Goal: Transaction & Acquisition: Purchase product/service

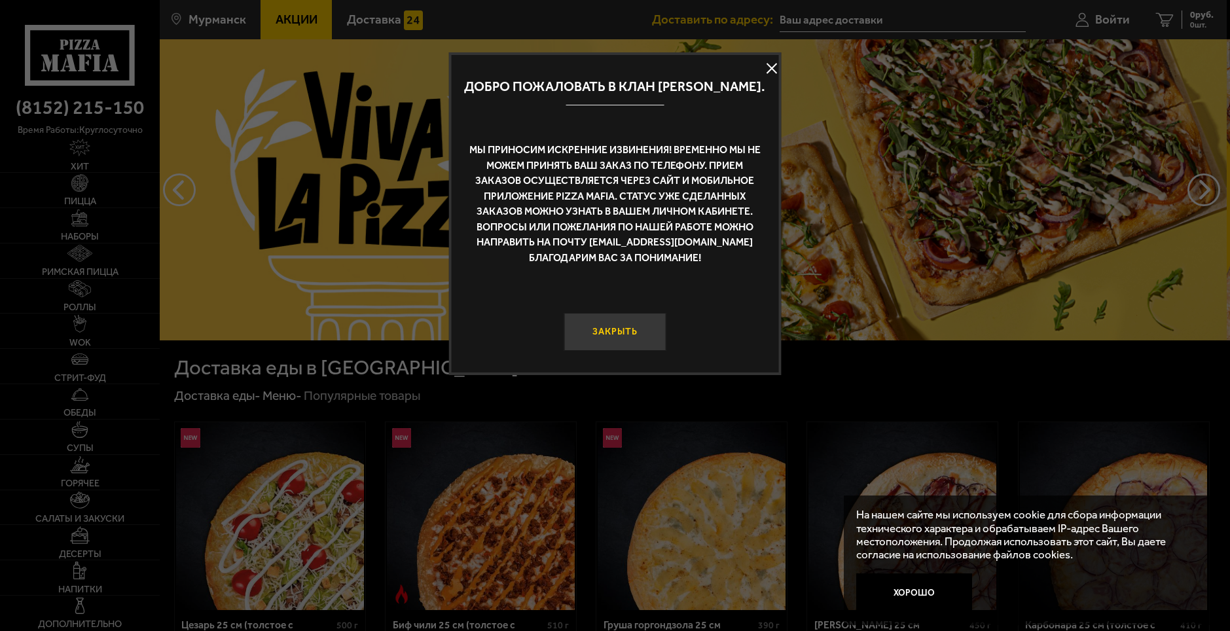
click at [598, 340] on button "Закрыть" at bounding box center [615, 332] width 103 height 39
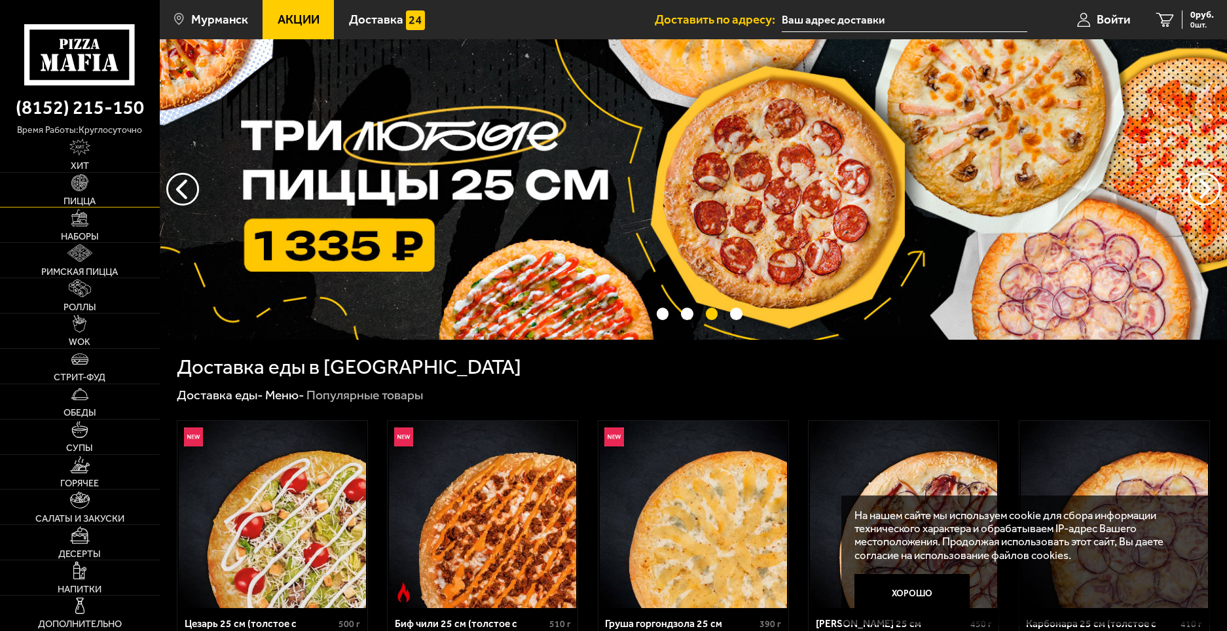
click at [83, 189] on img at bounding box center [79, 182] width 17 height 17
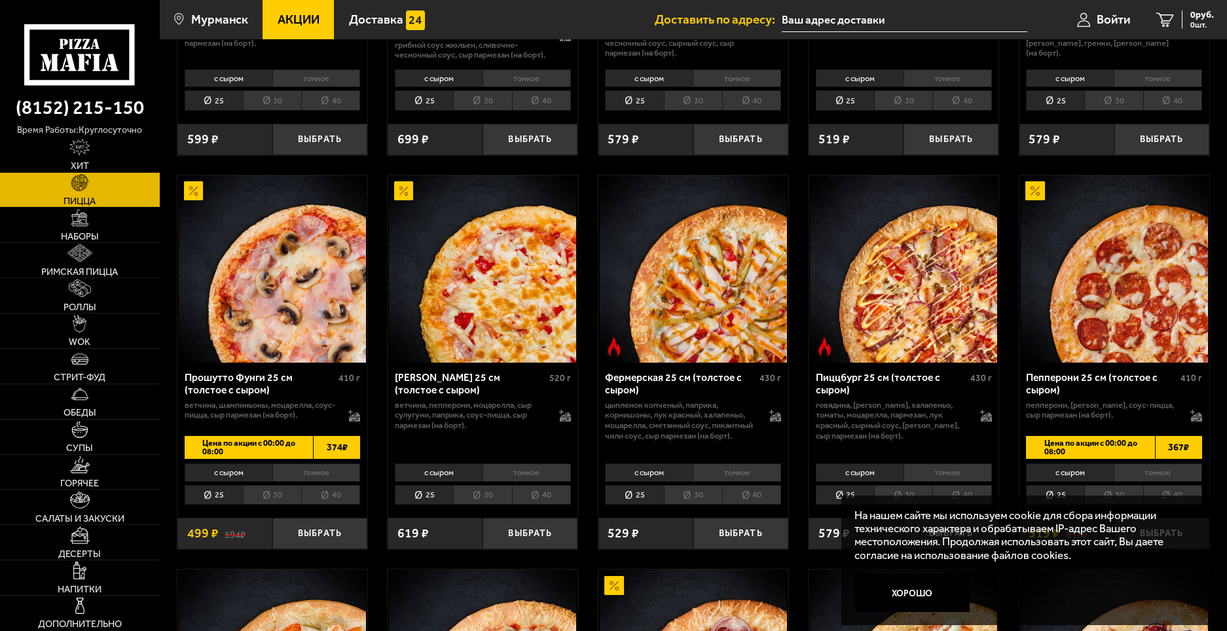
scroll to position [982, 0]
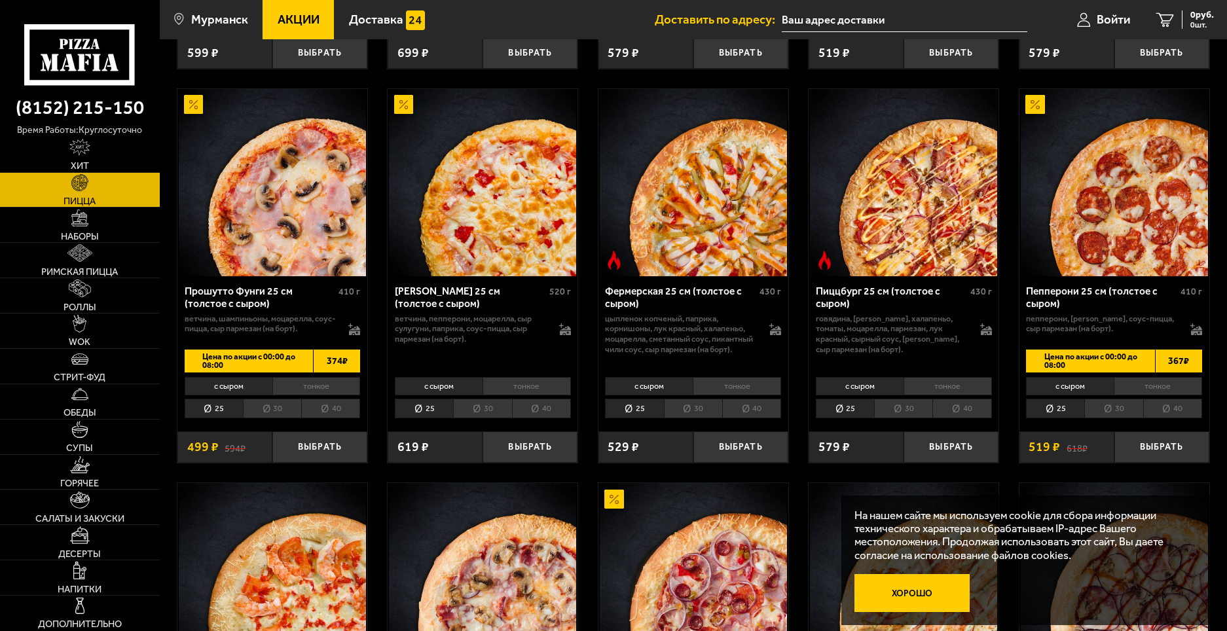
click at [912, 591] on button "Хорошо" at bounding box center [911, 593] width 115 height 39
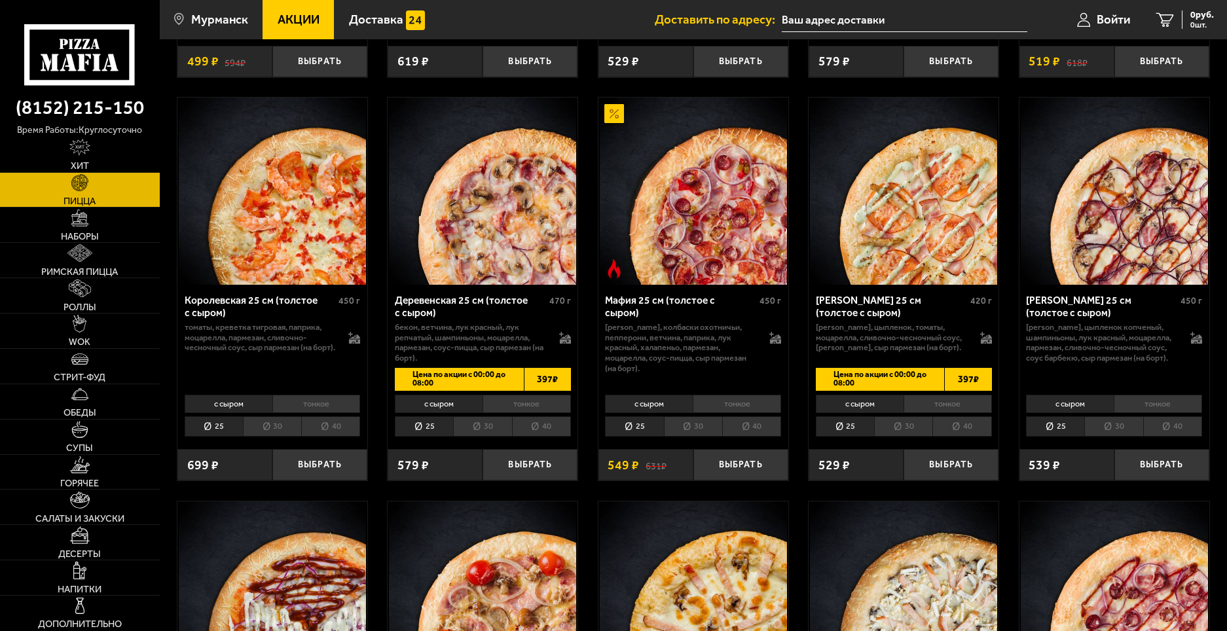
scroll to position [1375, 0]
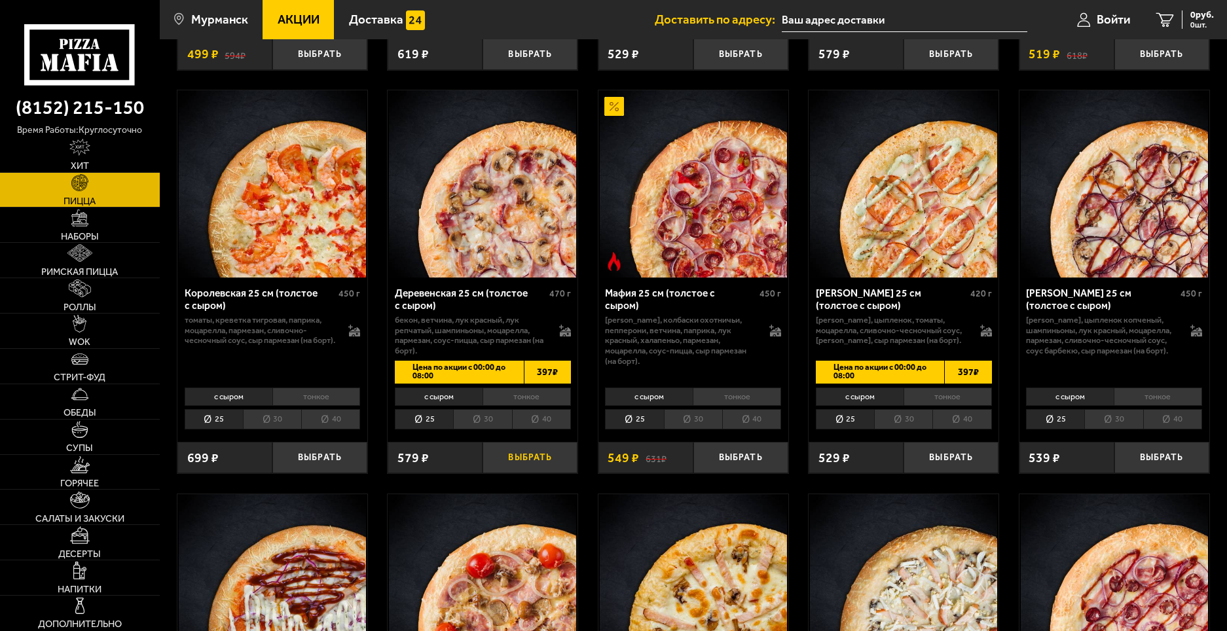
click at [513, 473] on button "Выбрать" at bounding box center [529, 457] width 95 height 31
click at [1170, 472] on button "Выбрать" at bounding box center [1161, 457] width 95 height 31
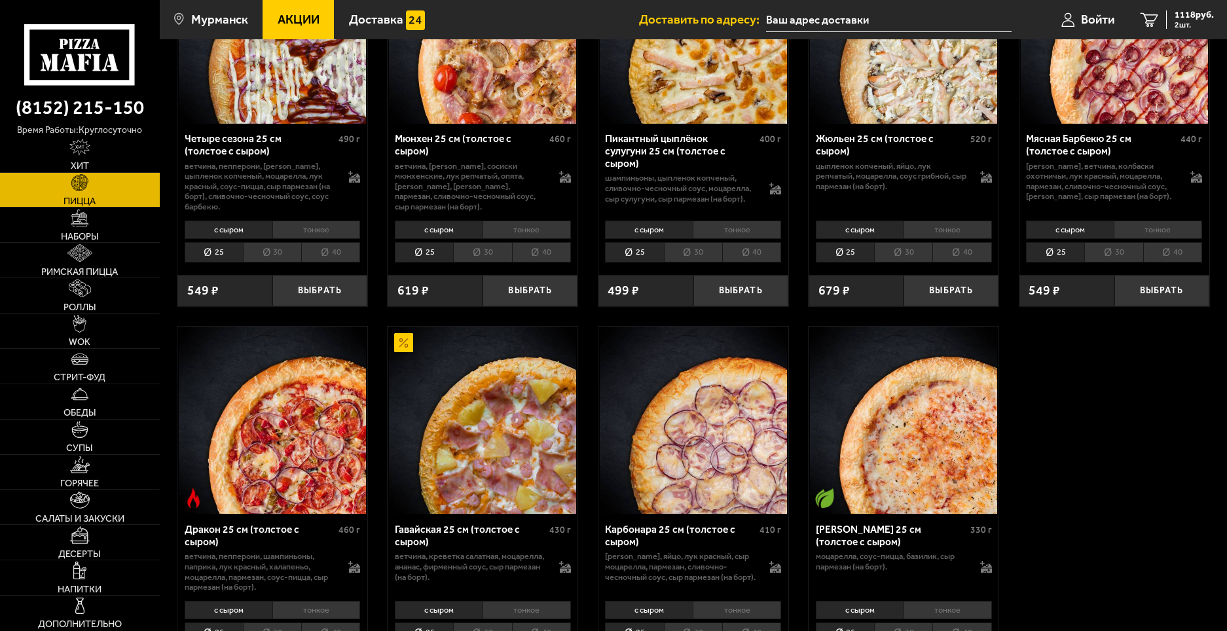
scroll to position [2130, 0]
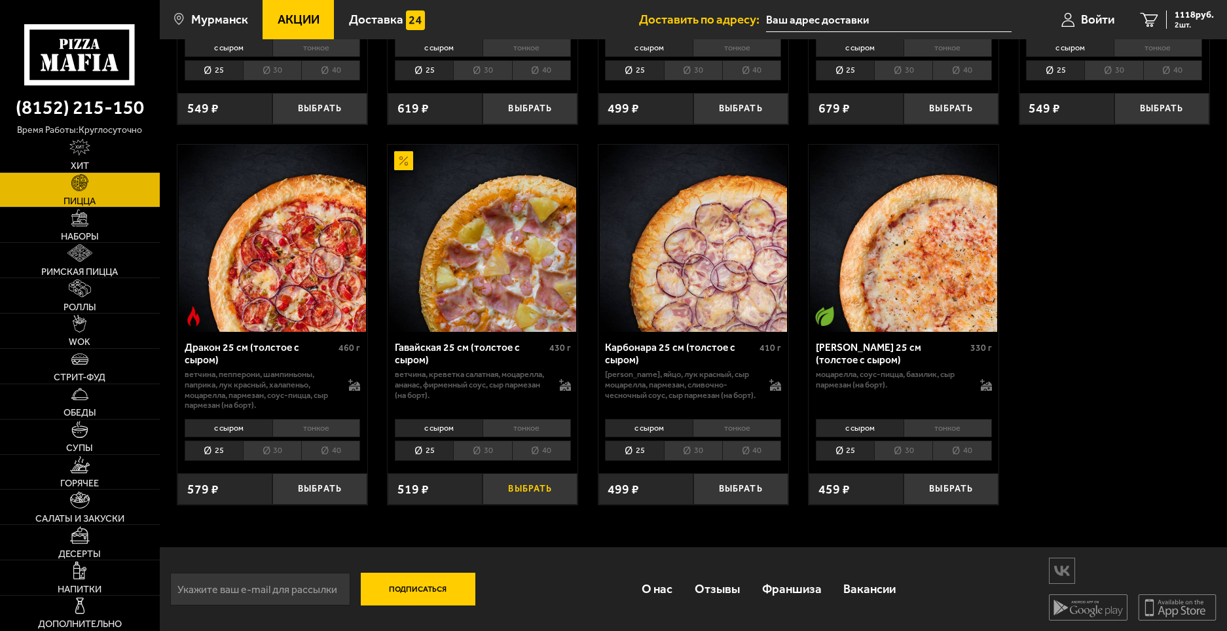
click at [503, 488] on button "Выбрать" at bounding box center [529, 488] width 95 height 31
click at [1203, 20] on div "1637 руб. 3 шт." at bounding box center [1190, 19] width 48 height 18
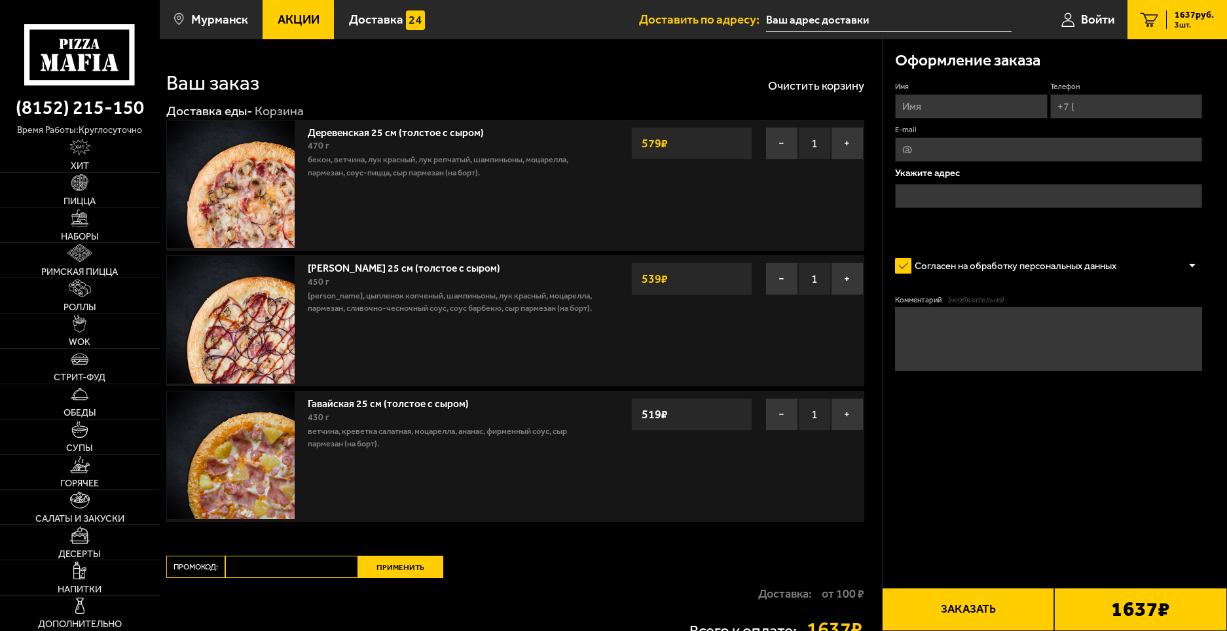
click at [1194, 259] on div "Согласен на обработку персональных данных" at bounding box center [1048, 266] width 307 height 26
click at [1189, 264] on div at bounding box center [1192, 266] width 20 height 10
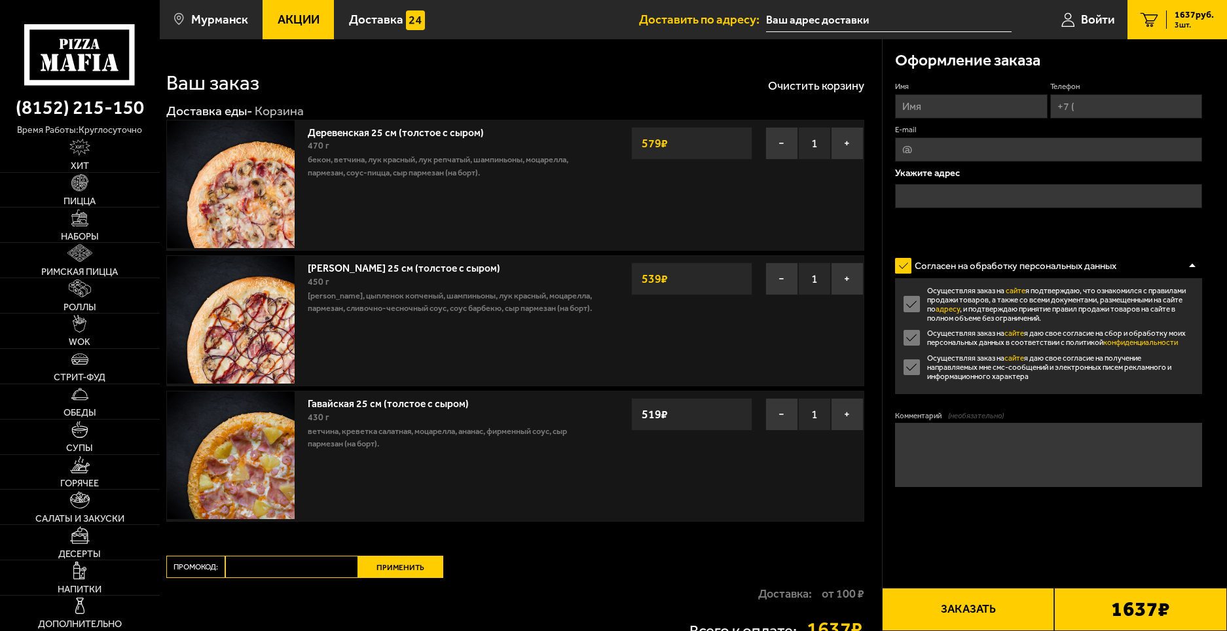
click at [1189, 264] on div at bounding box center [1192, 266] width 20 height 10
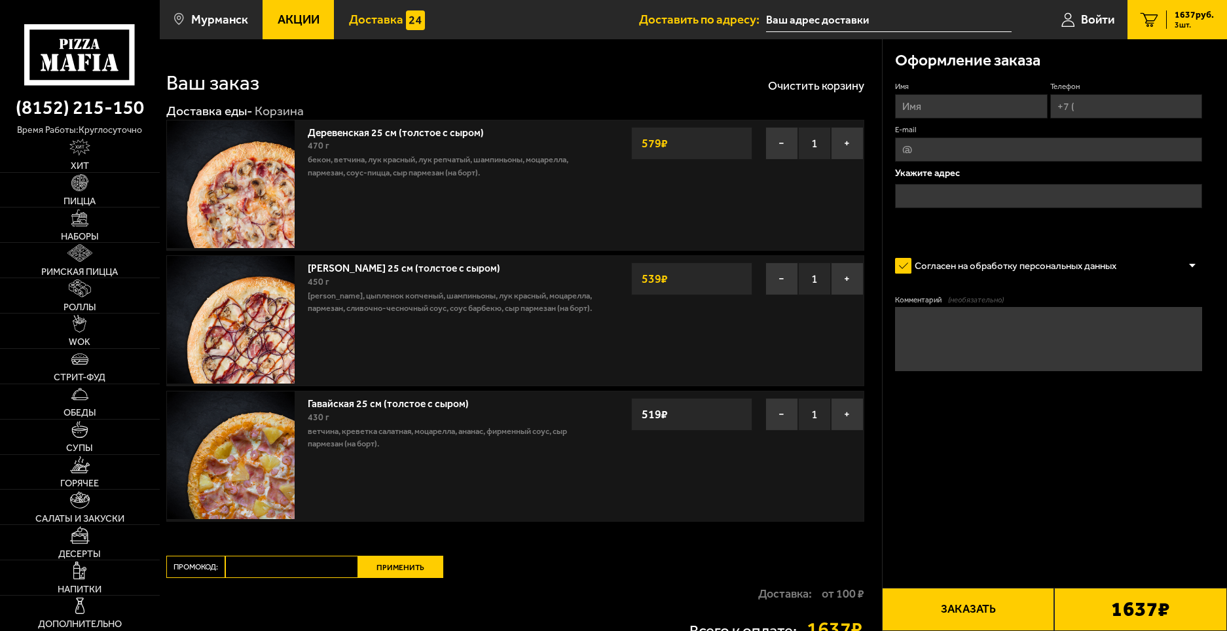
click at [383, 14] on span "Доставка" at bounding box center [376, 20] width 54 height 12
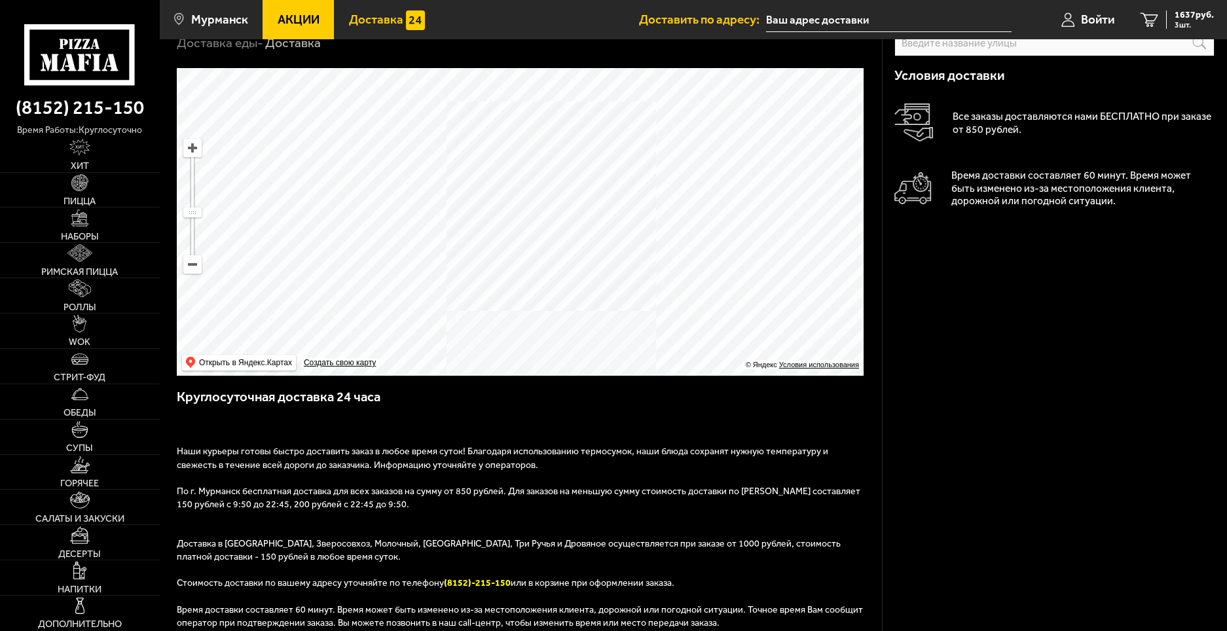
scroll to position [65, 0]
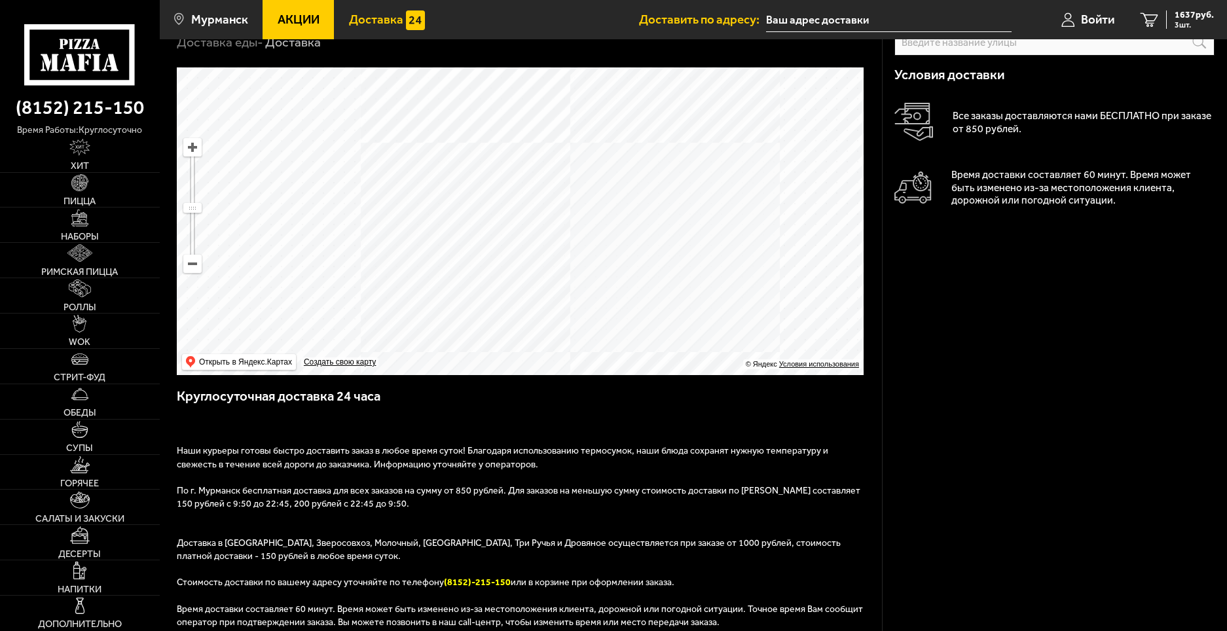
click at [297, 27] on link "Акции" at bounding box center [297, 19] width 71 height 39
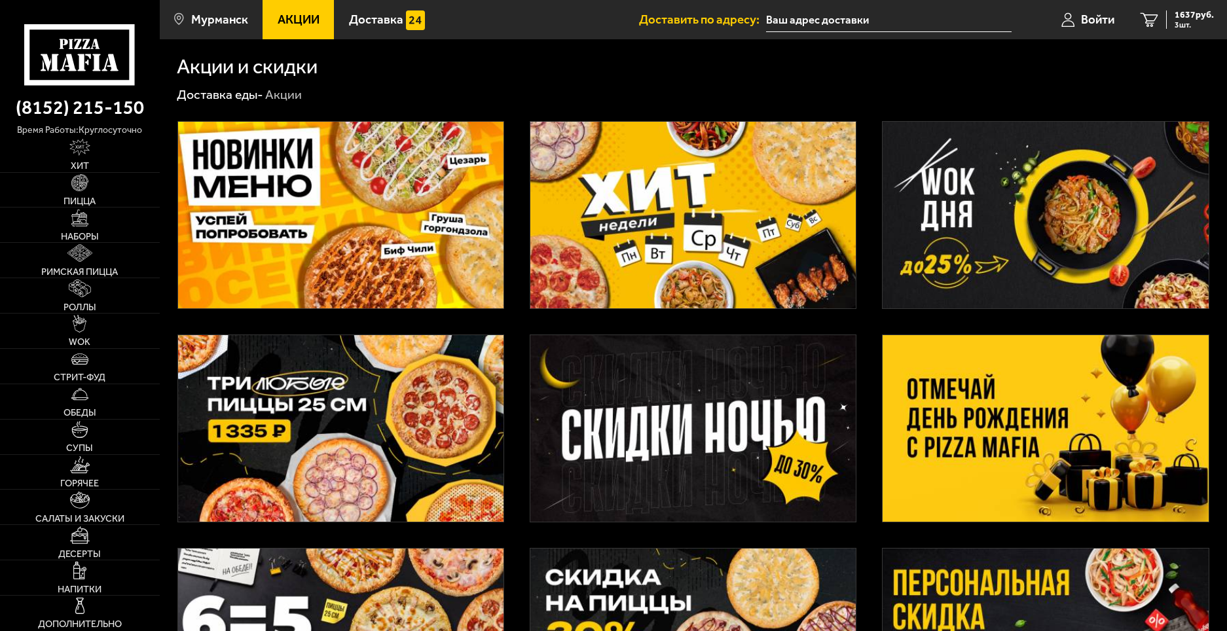
click at [352, 378] on img at bounding box center [340, 428] width 325 height 187
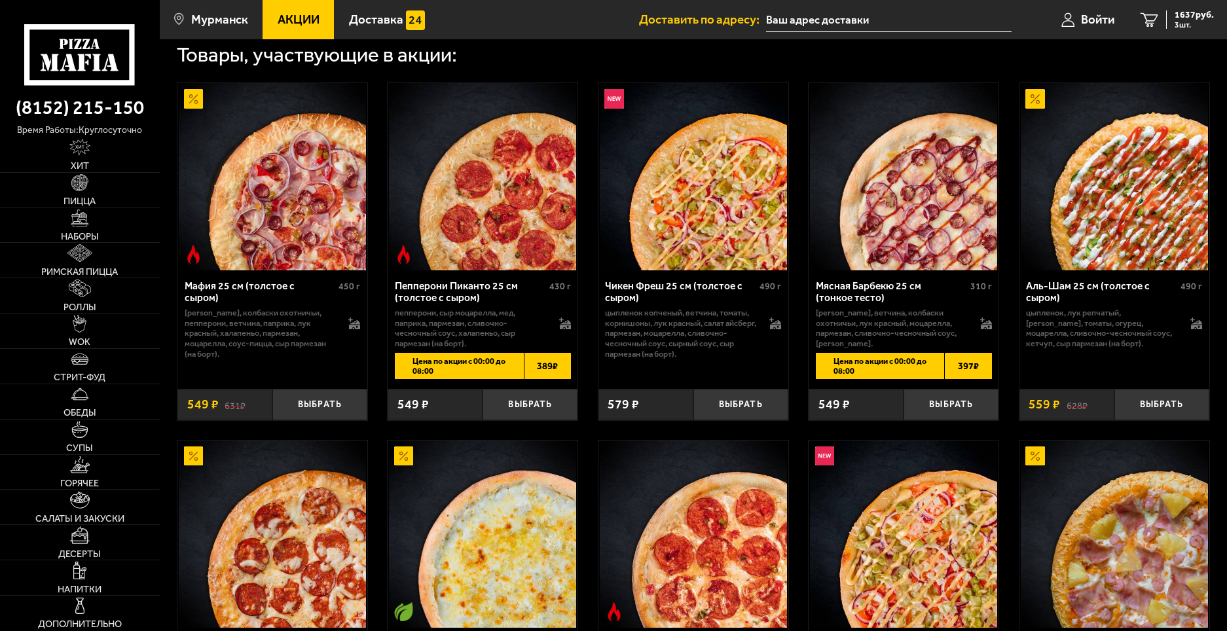
scroll to position [458, 0]
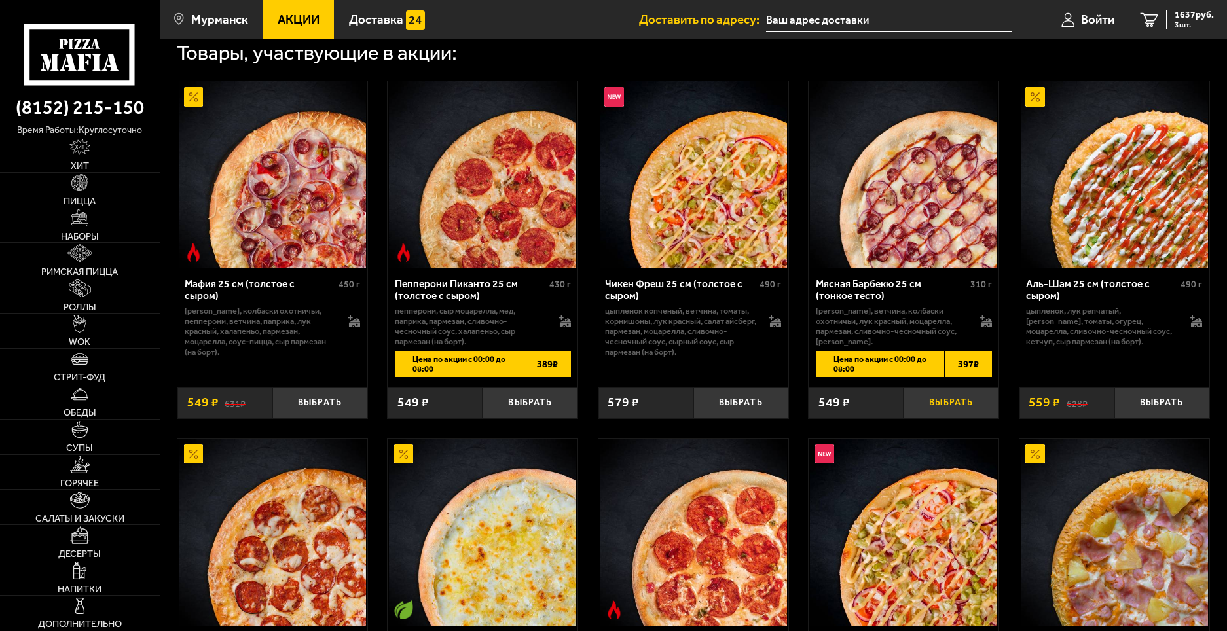
click at [964, 405] on button "Выбрать" at bounding box center [950, 402] width 95 height 31
click at [1184, 14] on span "2186 руб." at bounding box center [1193, 14] width 39 height 9
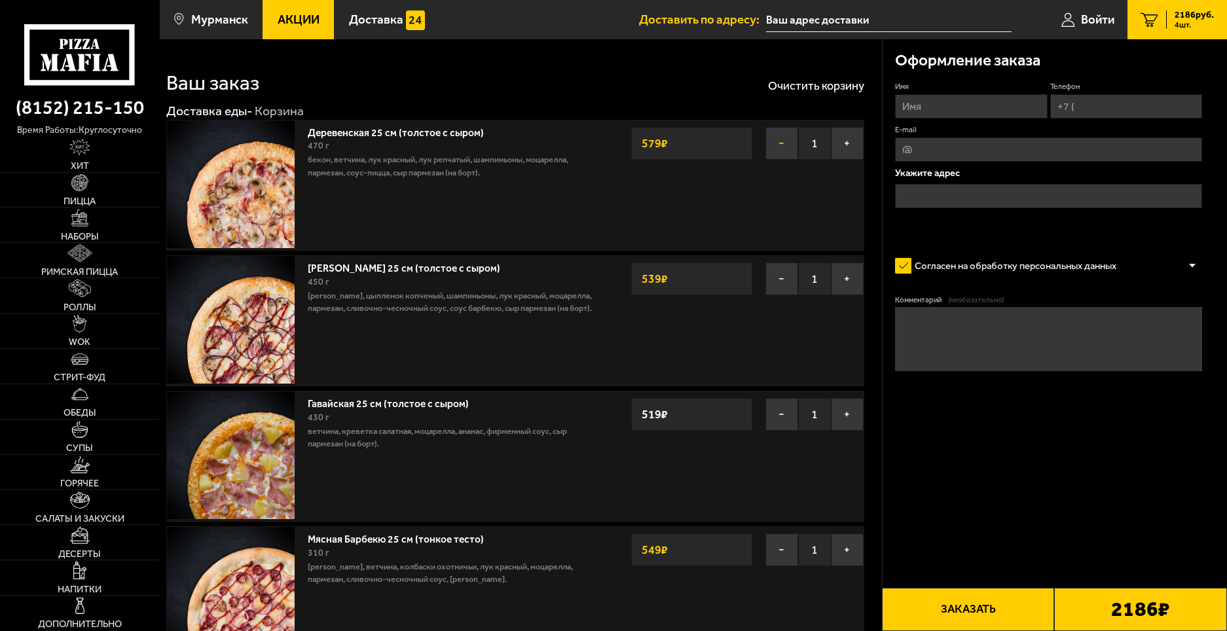
click at [774, 147] on button "−" at bounding box center [781, 143] width 33 height 33
click at [774, 148] on button "−" at bounding box center [781, 143] width 33 height 33
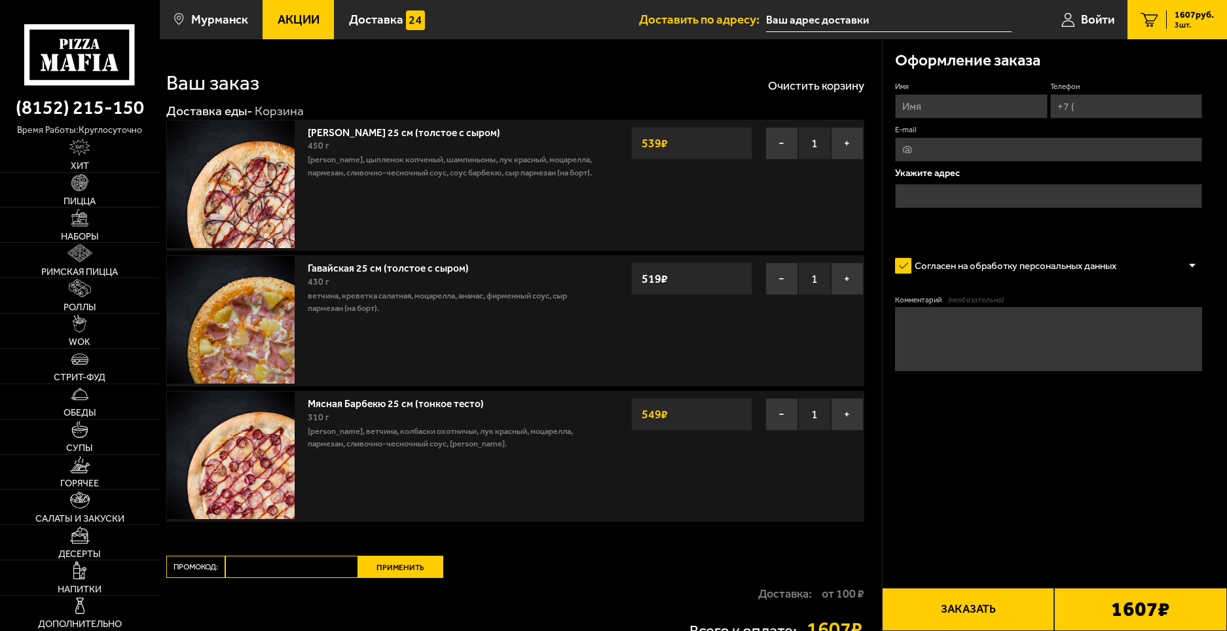
click at [774, 148] on button "−" at bounding box center [781, 143] width 33 height 33
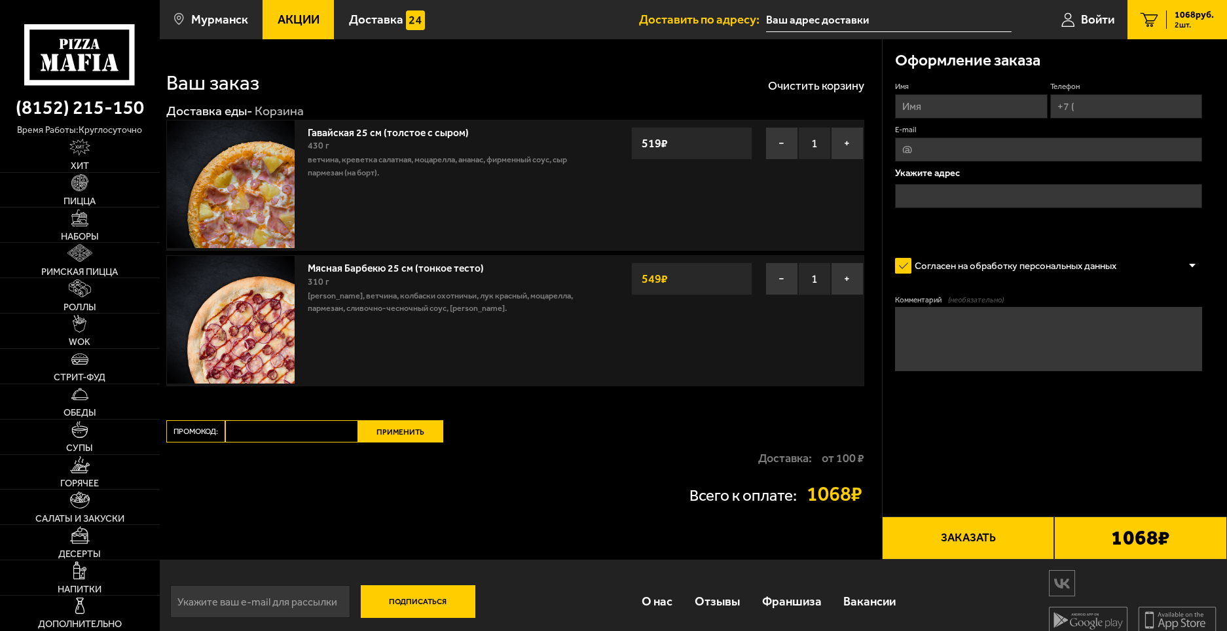
click at [774, 148] on button "−" at bounding box center [781, 143] width 33 height 33
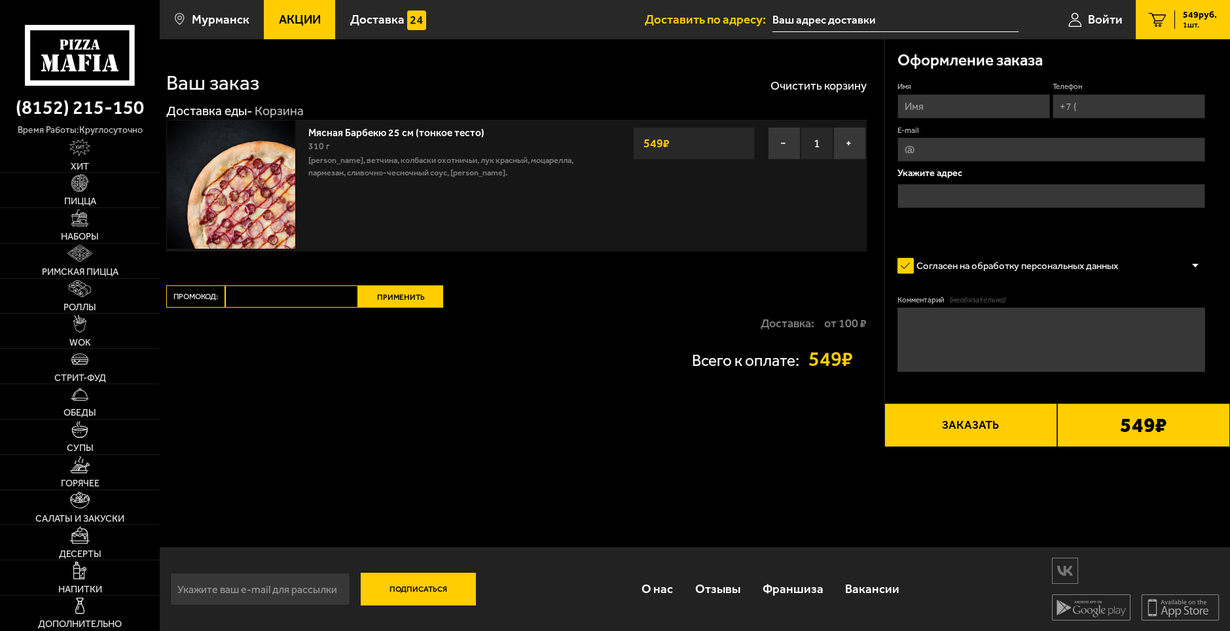
click at [774, 148] on button "−" at bounding box center [784, 143] width 33 height 33
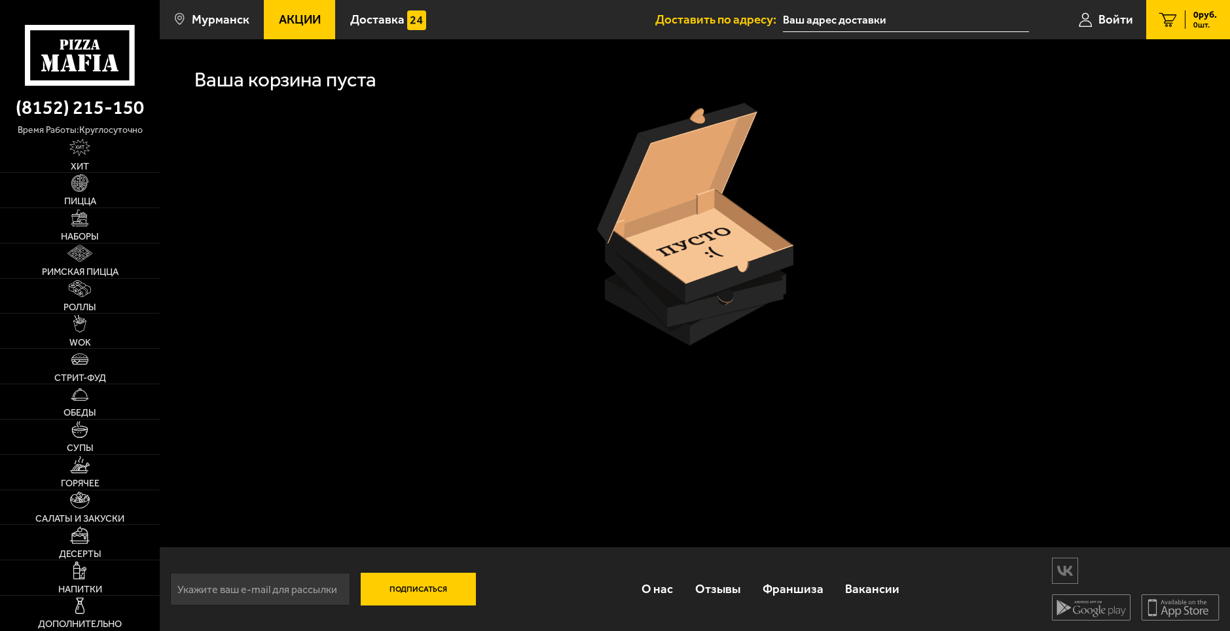
click at [300, 10] on link "Акции" at bounding box center [299, 19] width 71 height 39
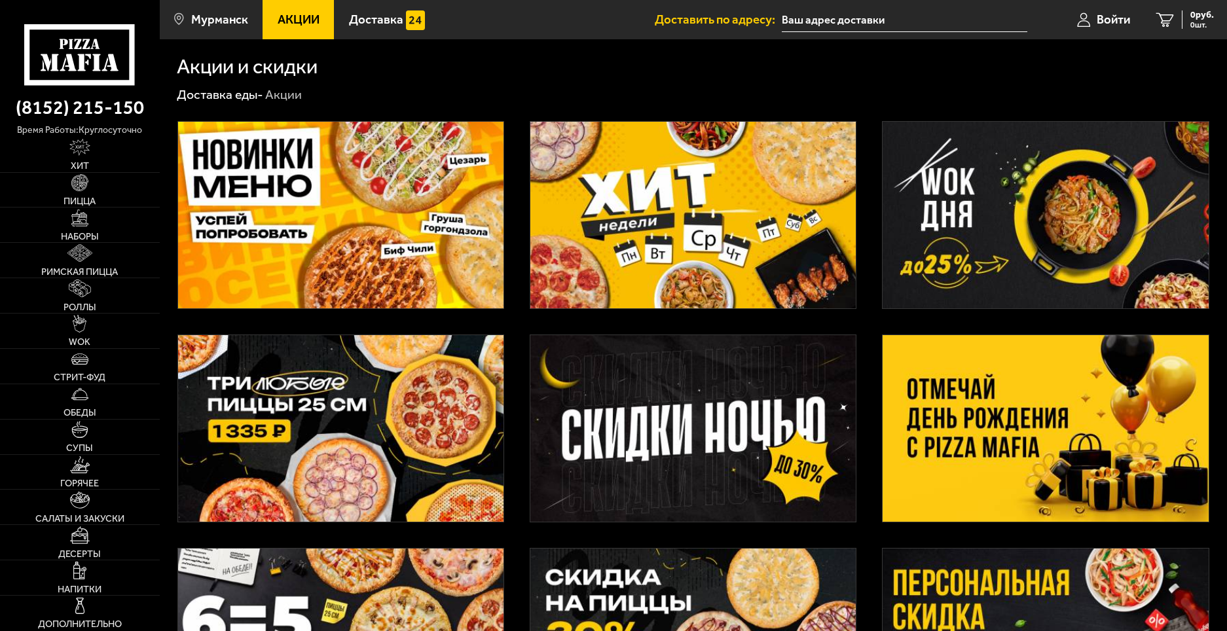
click at [393, 175] on img at bounding box center [340, 215] width 325 height 187
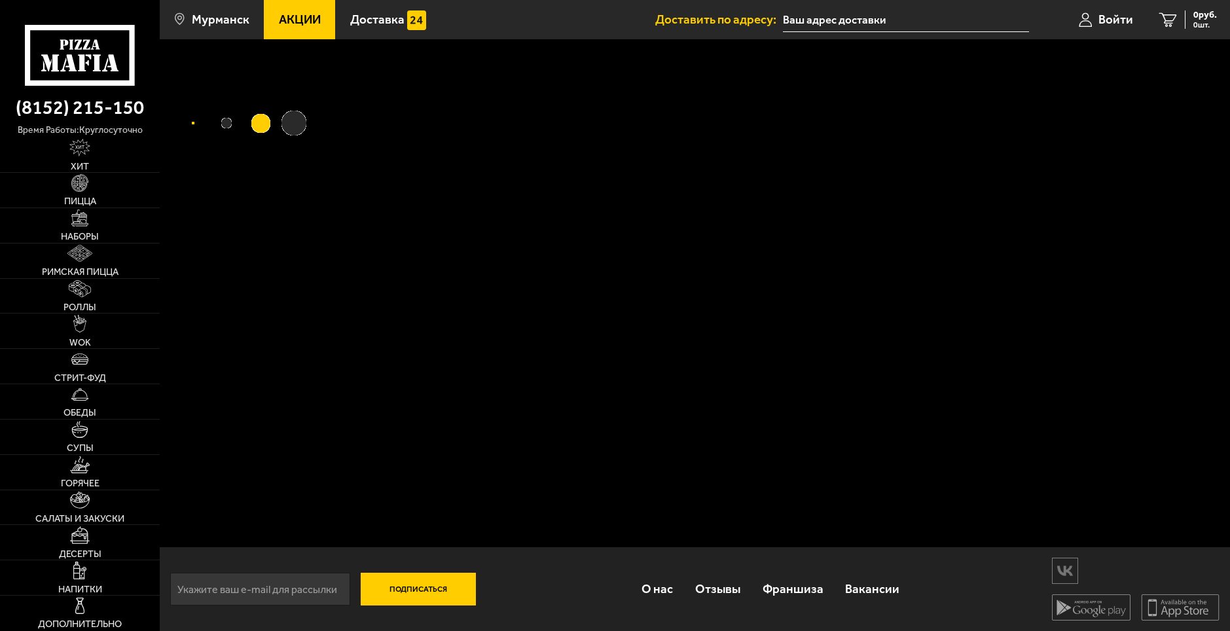
click at [304, 32] on link "Акции" at bounding box center [299, 19] width 71 height 39
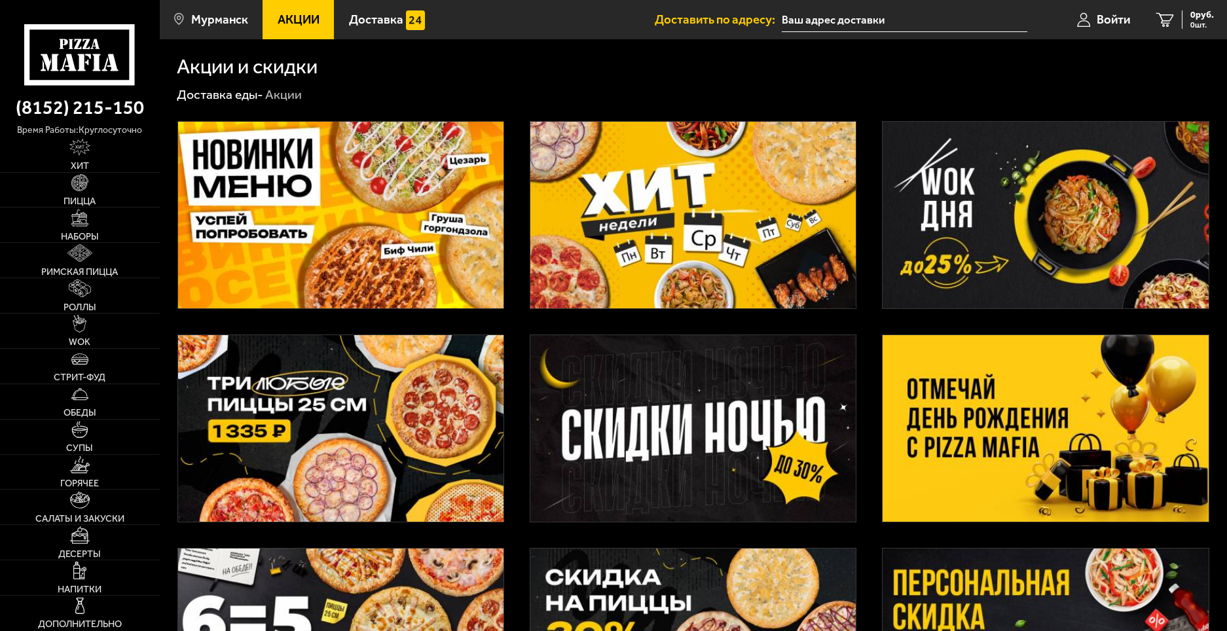
click at [328, 374] on img at bounding box center [340, 428] width 325 height 187
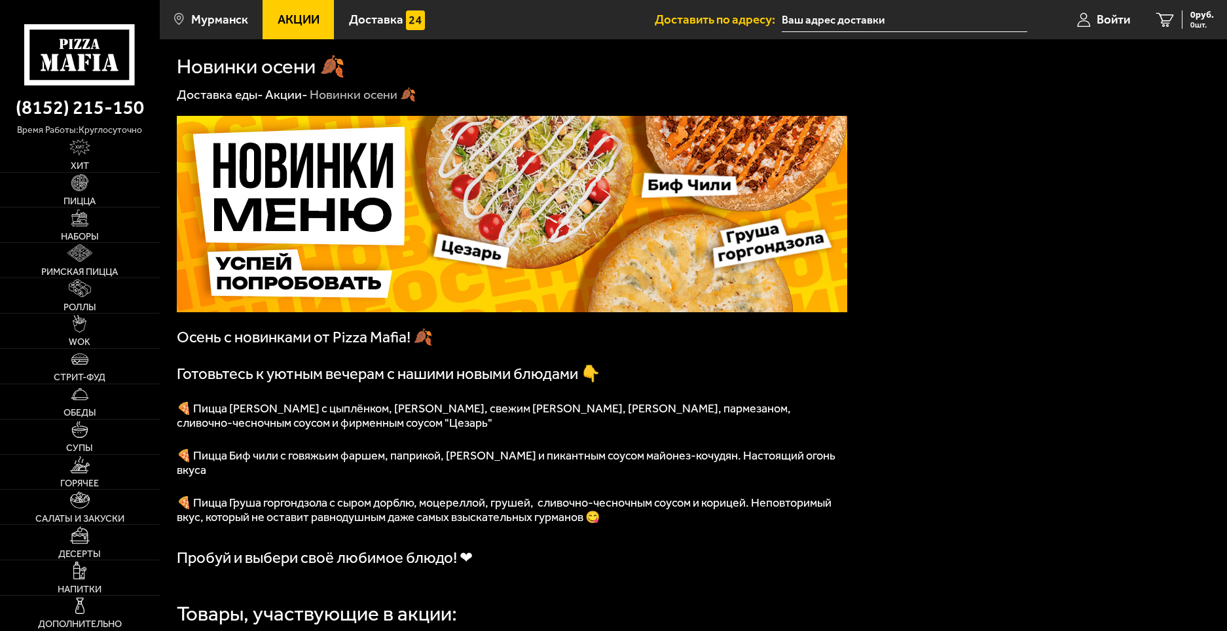
click at [325, 8] on link "Акции" at bounding box center [297, 19] width 71 height 39
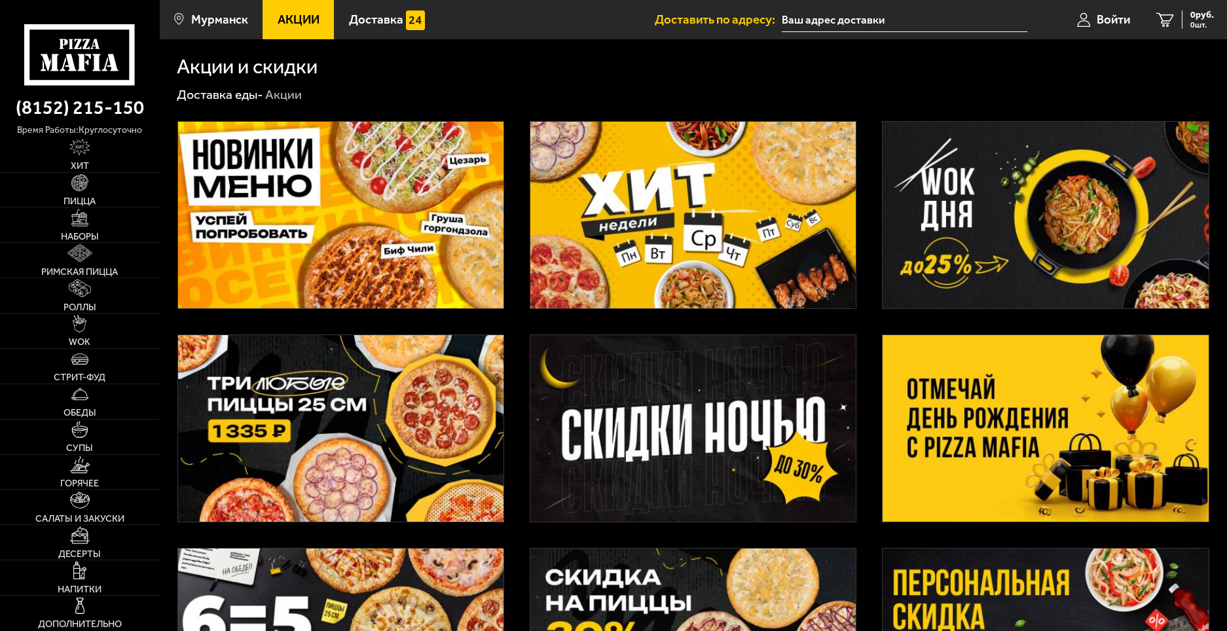
click at [367, 380] on img at bounding box center [340, 428] width 325 height 187
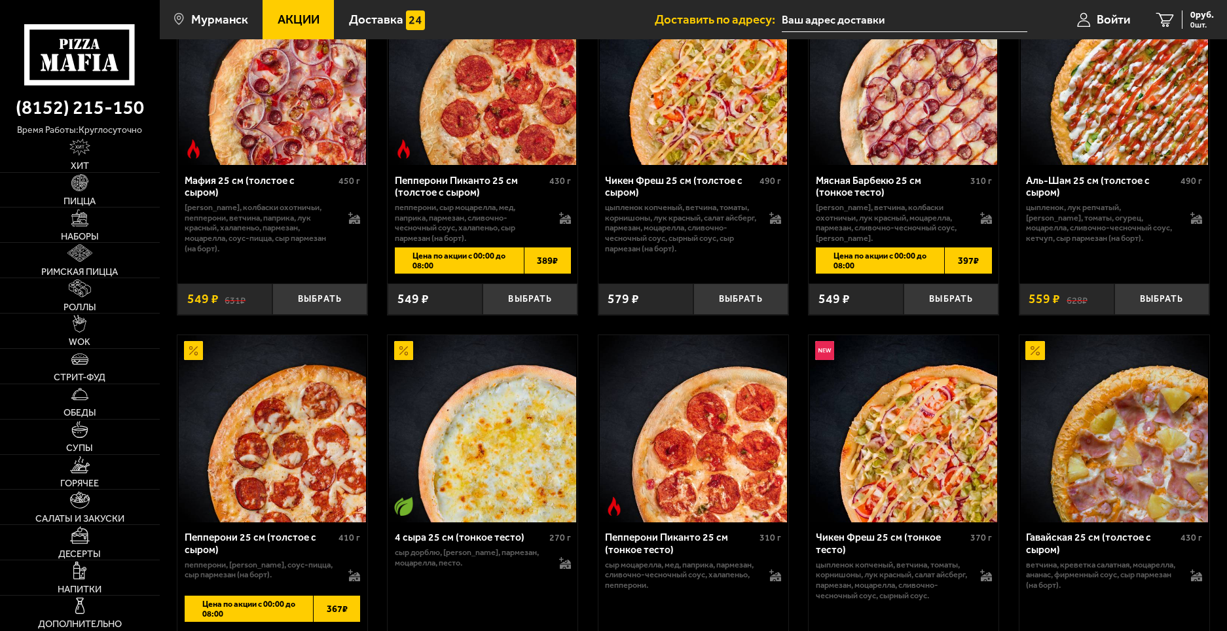
scroll to position [458, 0]
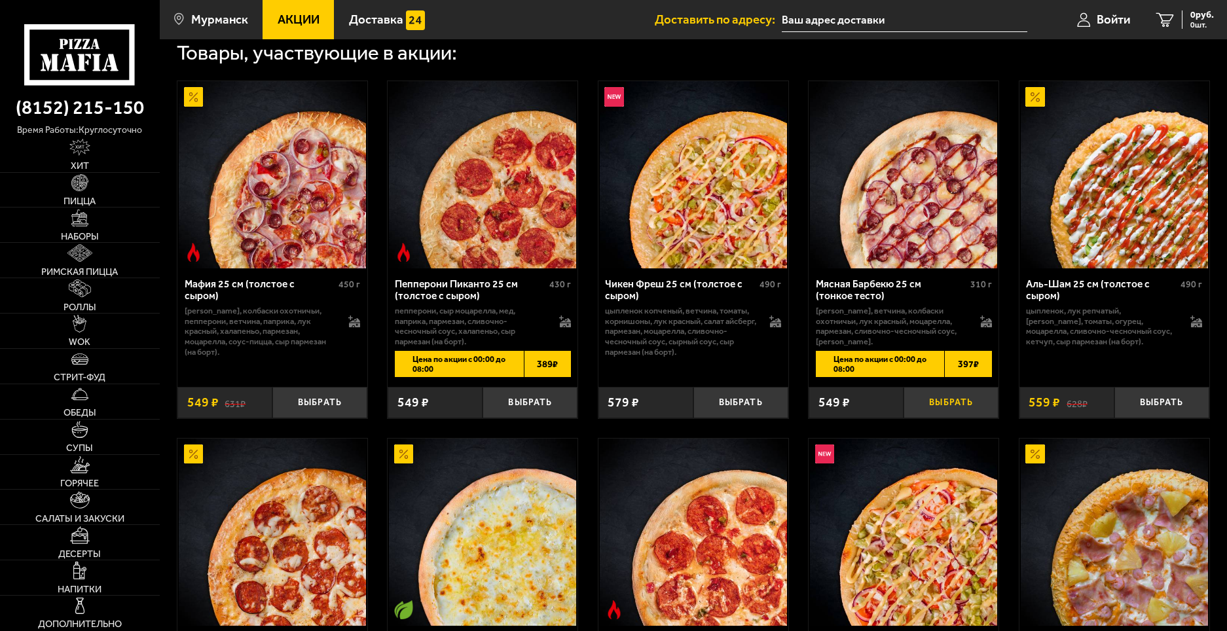
click at [950, 401] on button "Выбрать" at bounding box center [950, 402] width 95 height 31
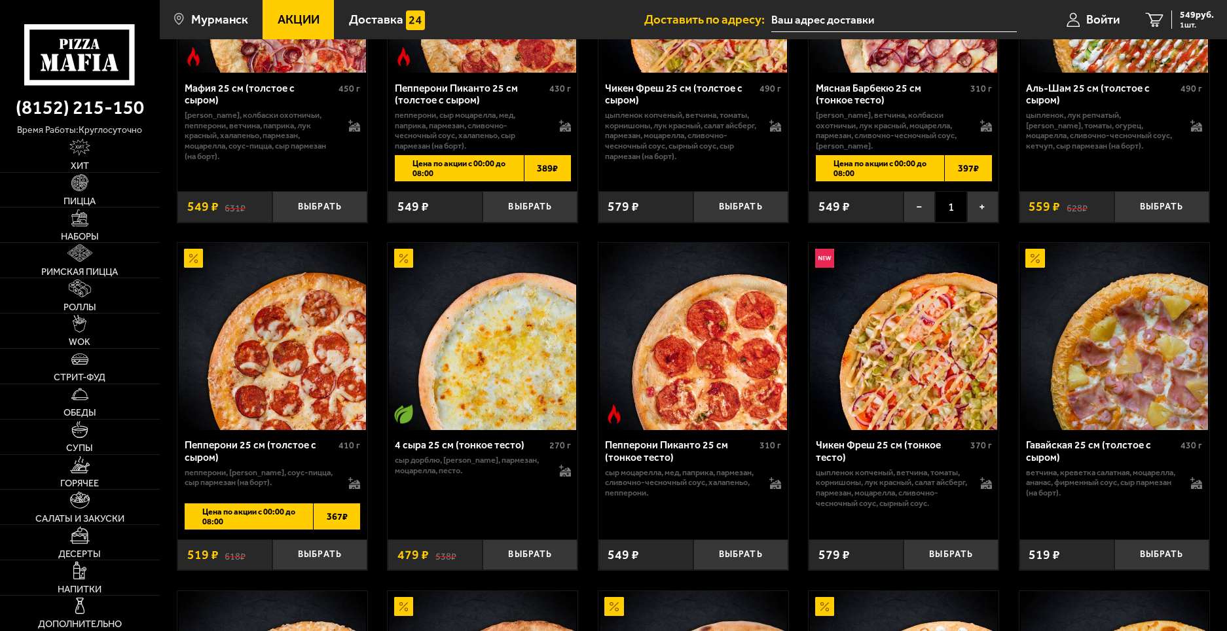
scroll to position [655, 0]
click at [333, 568] on button "Выбрать" at bounding box center [319, 554] width 95 height 31
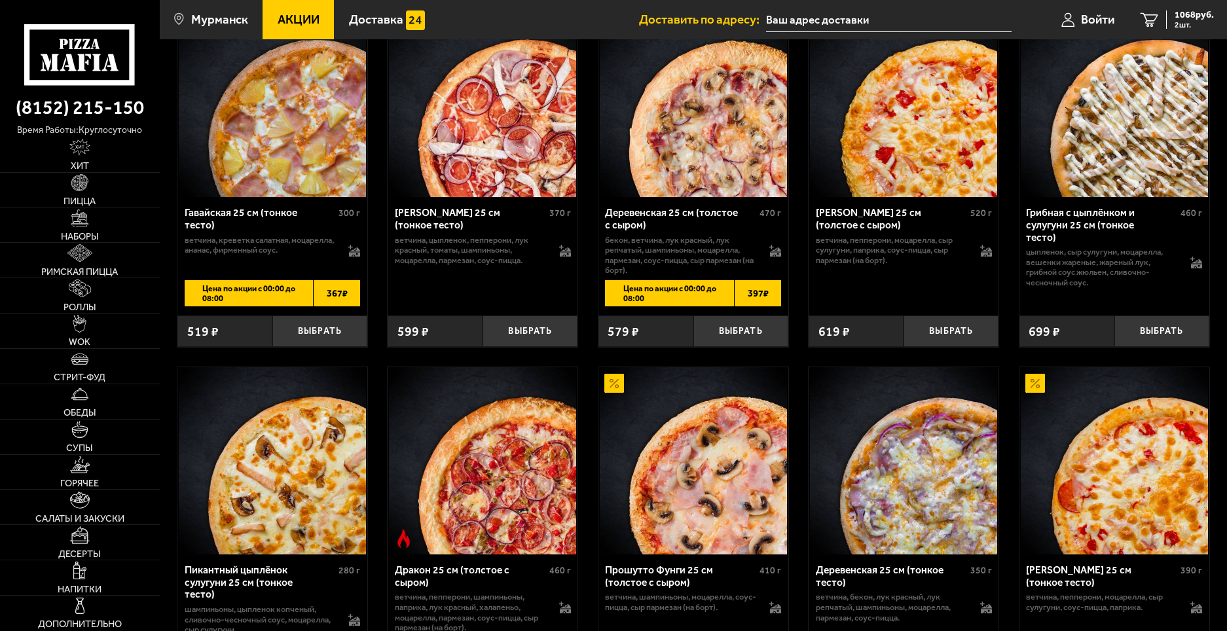
scroll to position [1506, 0]
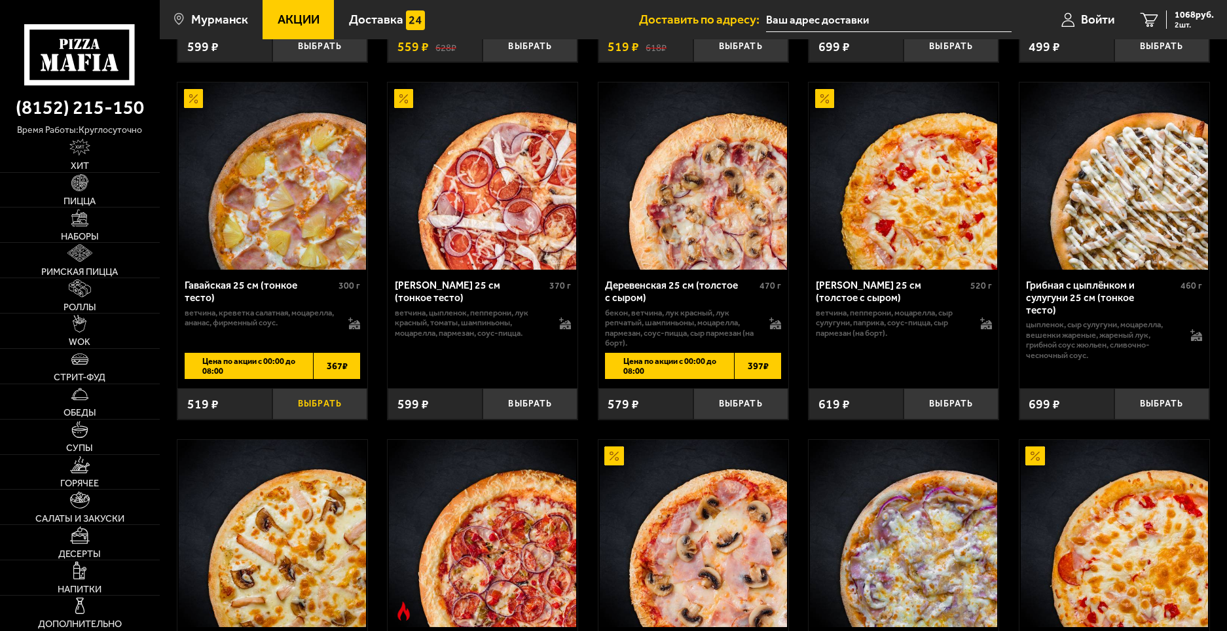
click at [344, 420] on button "Выбрать" at bounding box center [319, 403] width 95 height 31
click at [1143, 25] on icon "3" at bounding box center [1149, 19] width 18 height 14
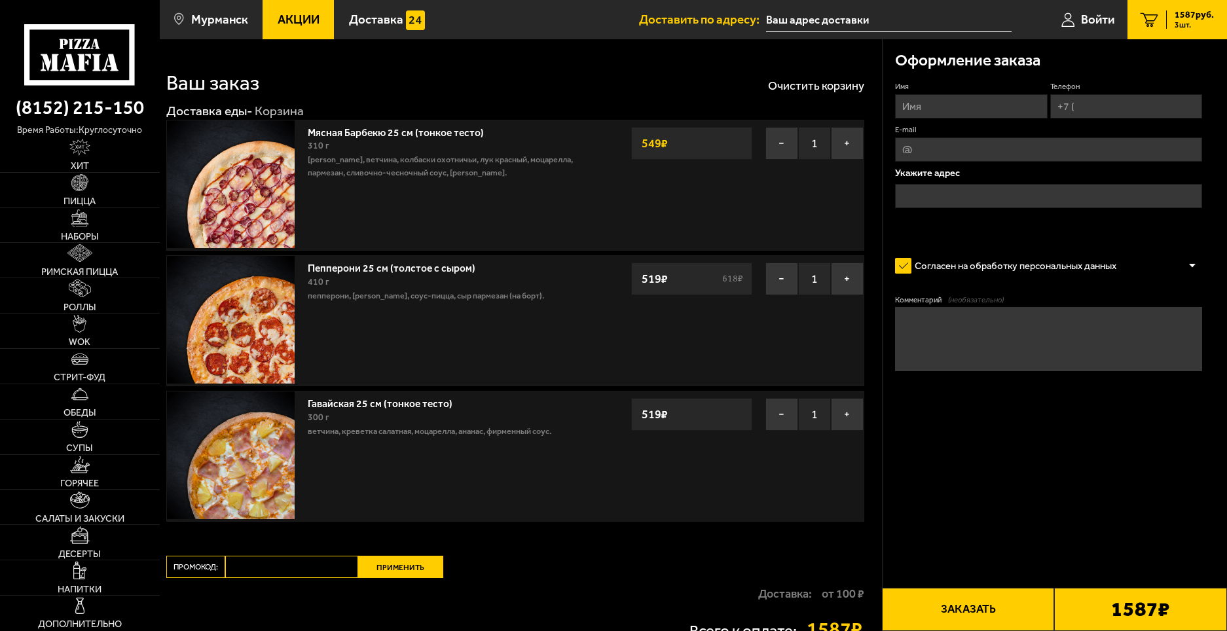
click at [314, 18] on span "Акции" at bounding box center [299, 20] width 42 height 12
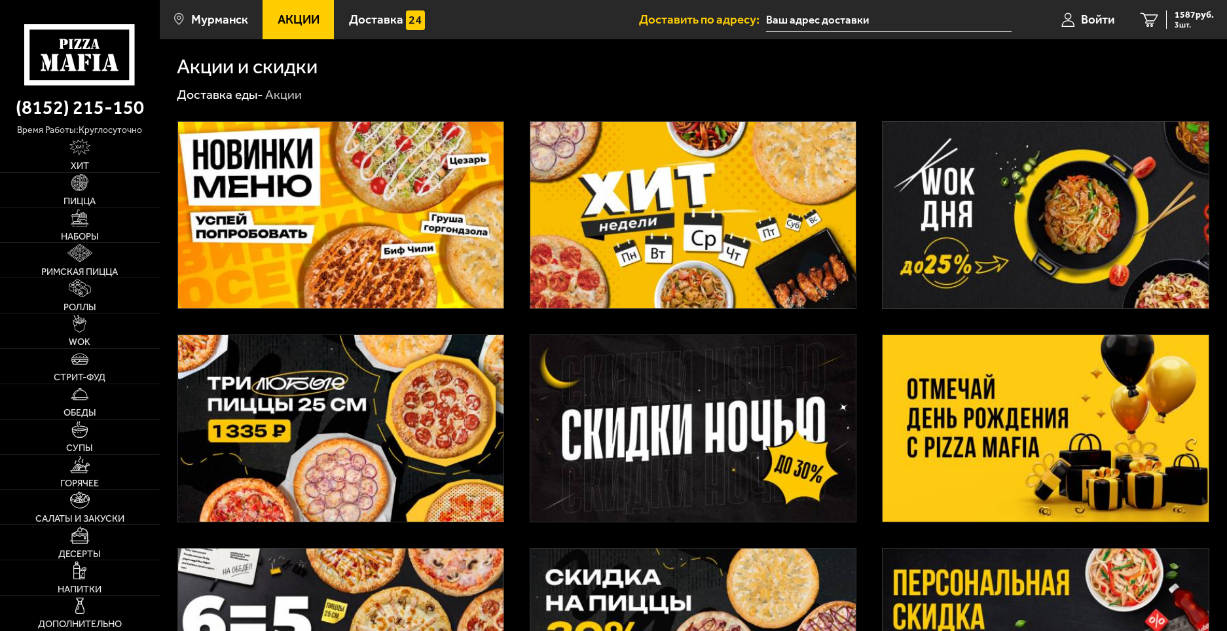
click at [275, 357] on img at bounding box center [340, 428] width 325 height 187
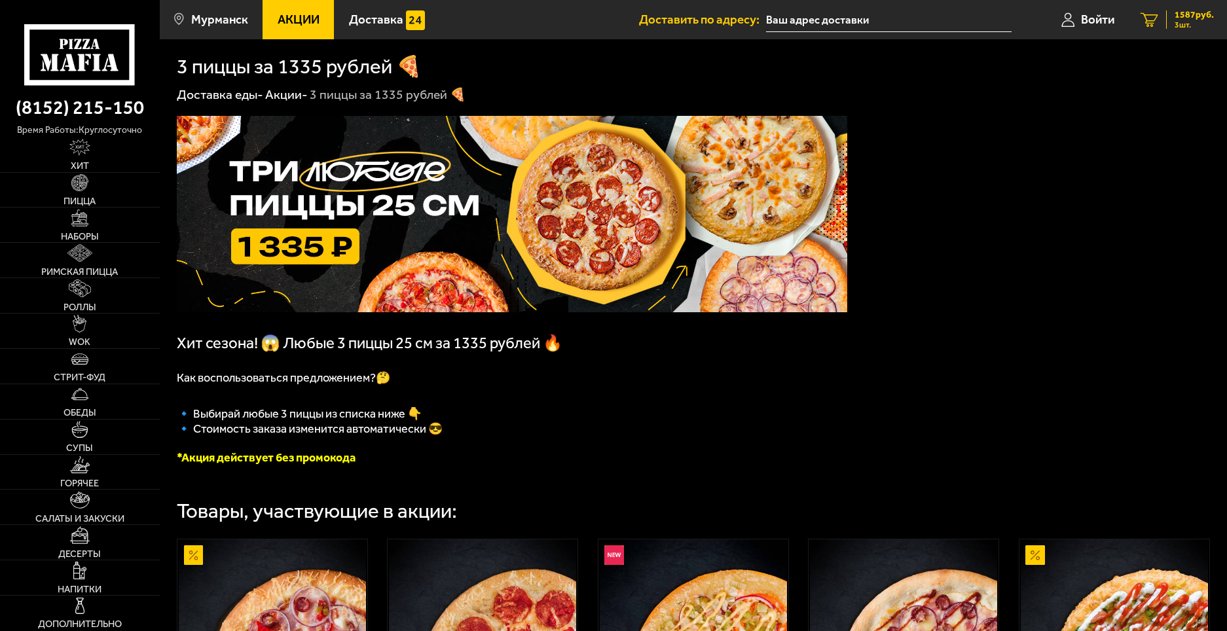
click at [1197, 24] on span "3 шт." at bounding box center [1193, 25] width 39 height 8
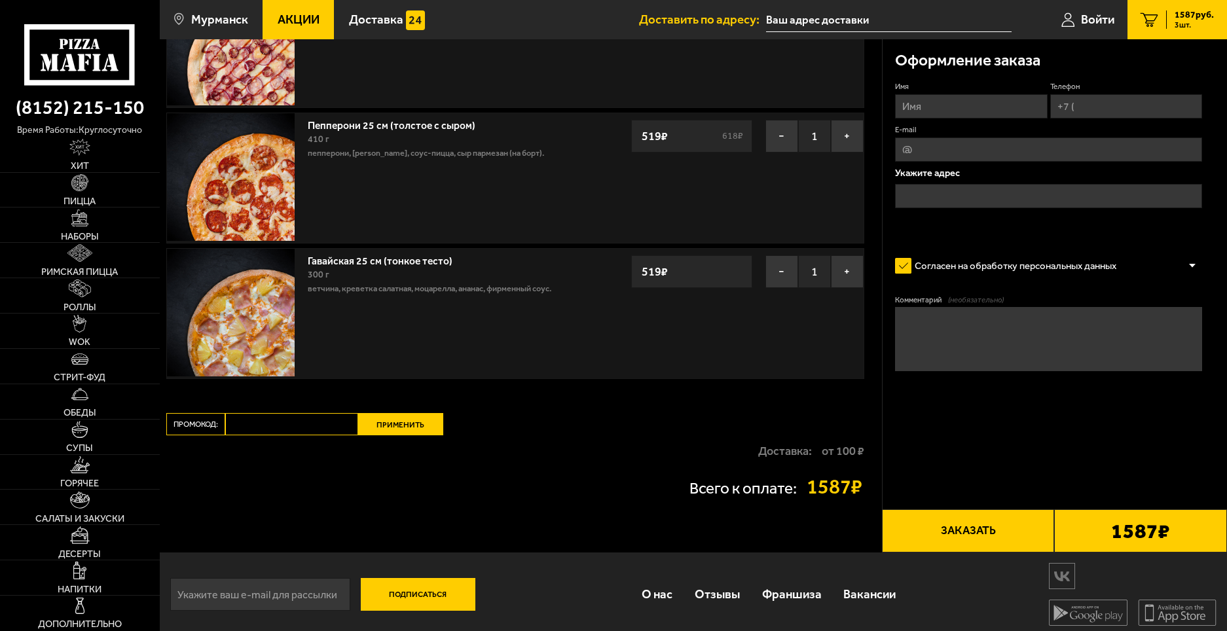
scroll to position [149, 0]
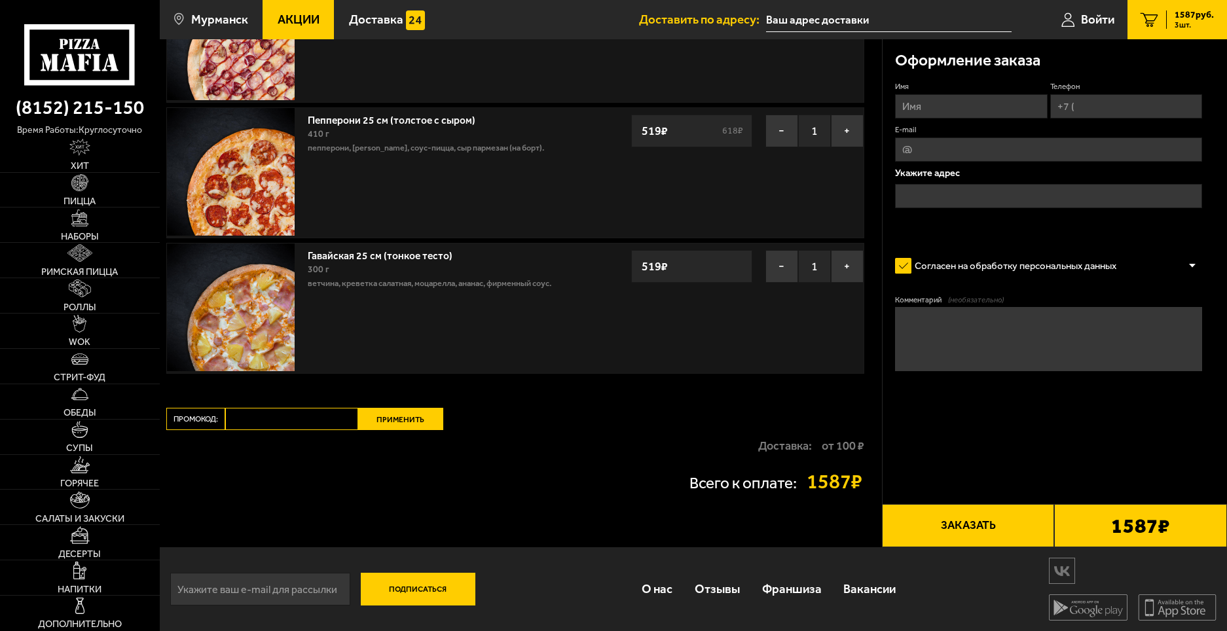
drag, startPoint x: 815, startPoint y: 289, endPoint x: 1013, endPoint y: 80, distance: 288.0
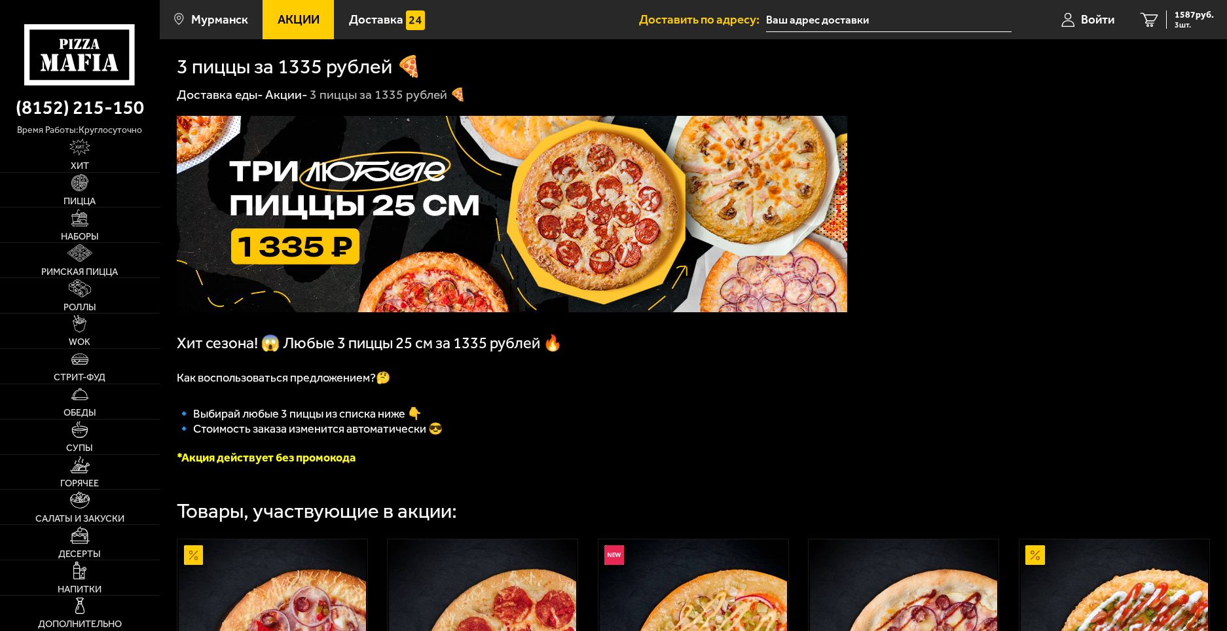
drag, startPoint x: 1125, startPoint y: 100, endPoint x: 1132, endPoint y: 124, distance: 25.3
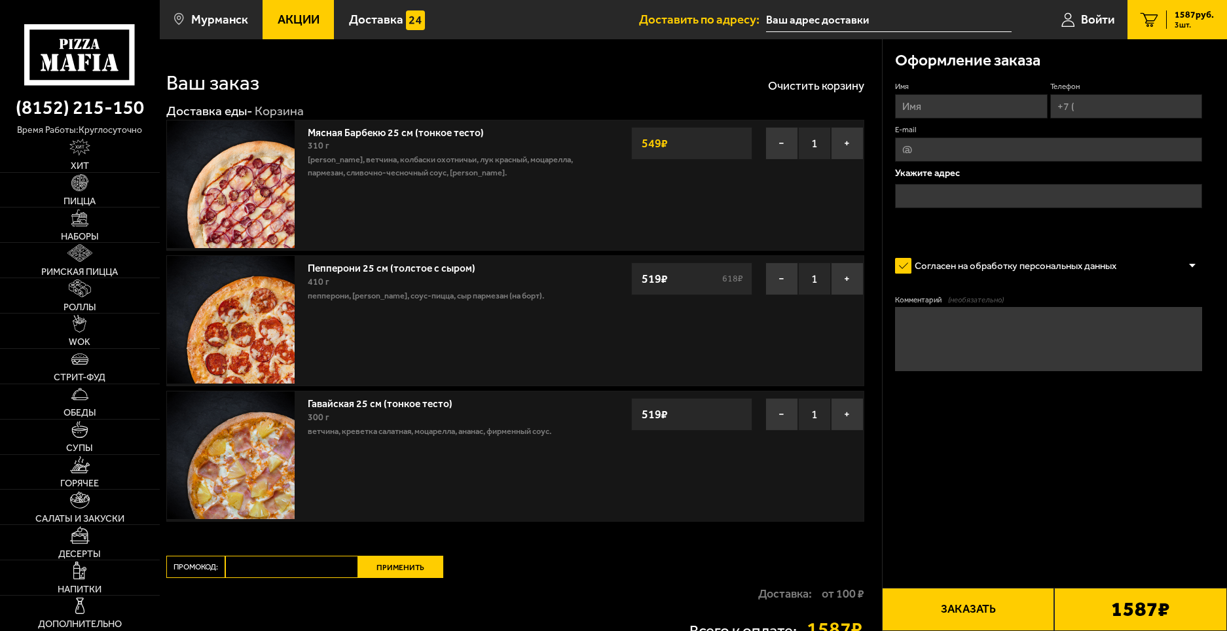
click at [943, 107] on input "Имя" at bounding box center [971, 106] width 152 height 24
type input "[PERSON_NAME]"
click at [1108, 114] on input "Телефон" at bounding box center [1126, 106] width 152 height 24
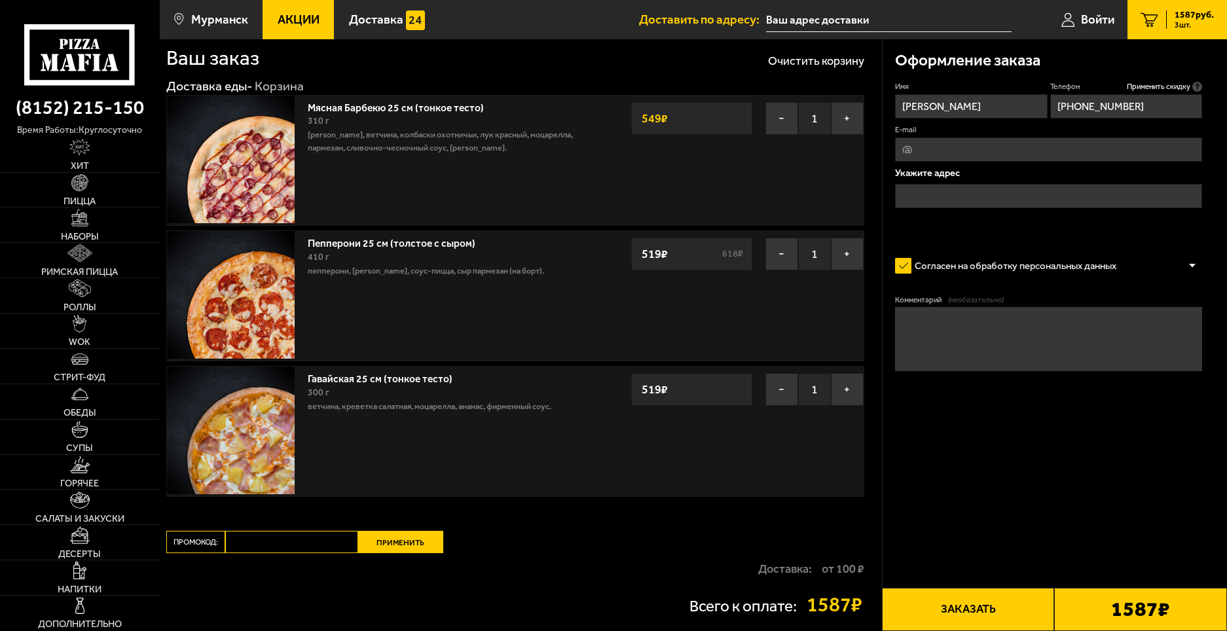
scroll to position [65, 0]
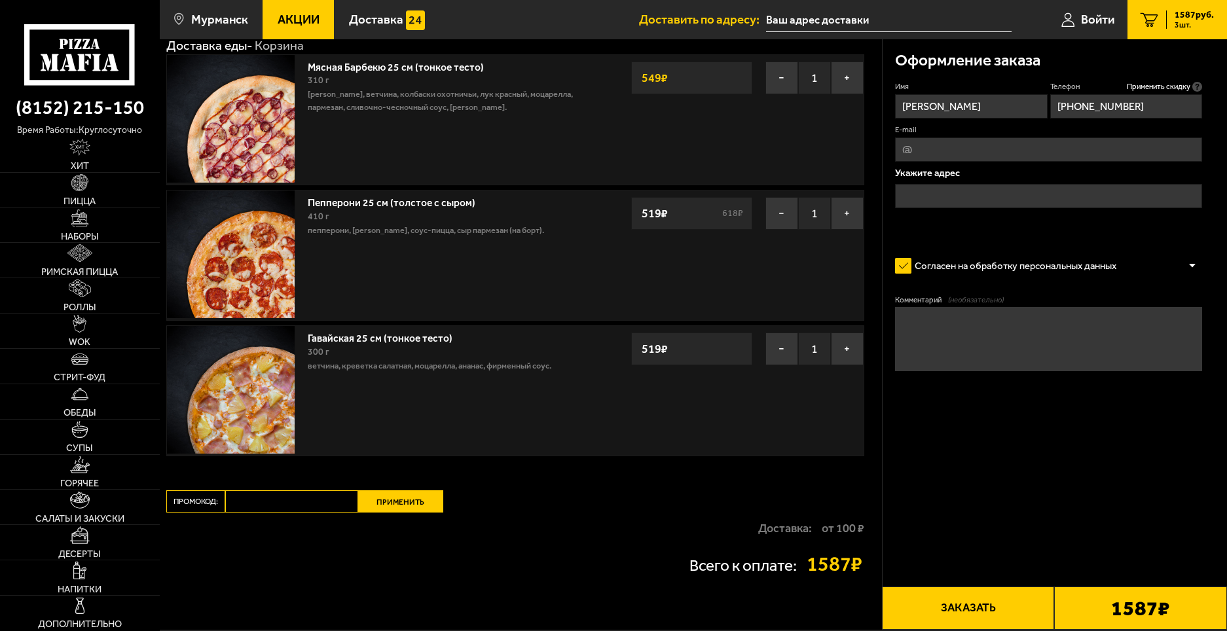
type input "[PHONE_NUMBER]"
click at [994, 145] on input "E-mail" at bounding box center [1048, 149] width 307 height 24
drag, startPoint x: 996, startPoint y: 147, endPoint x: 1026, endPoint y: 141, distance: 30.7
click at [1026, 141] on input "dianaalifatova@yande4x" at bounding box center [1048, 149] width 307 height 24
click button "Выбрать способ оплаты" at bounding box center [0, 0] width 0 height 0
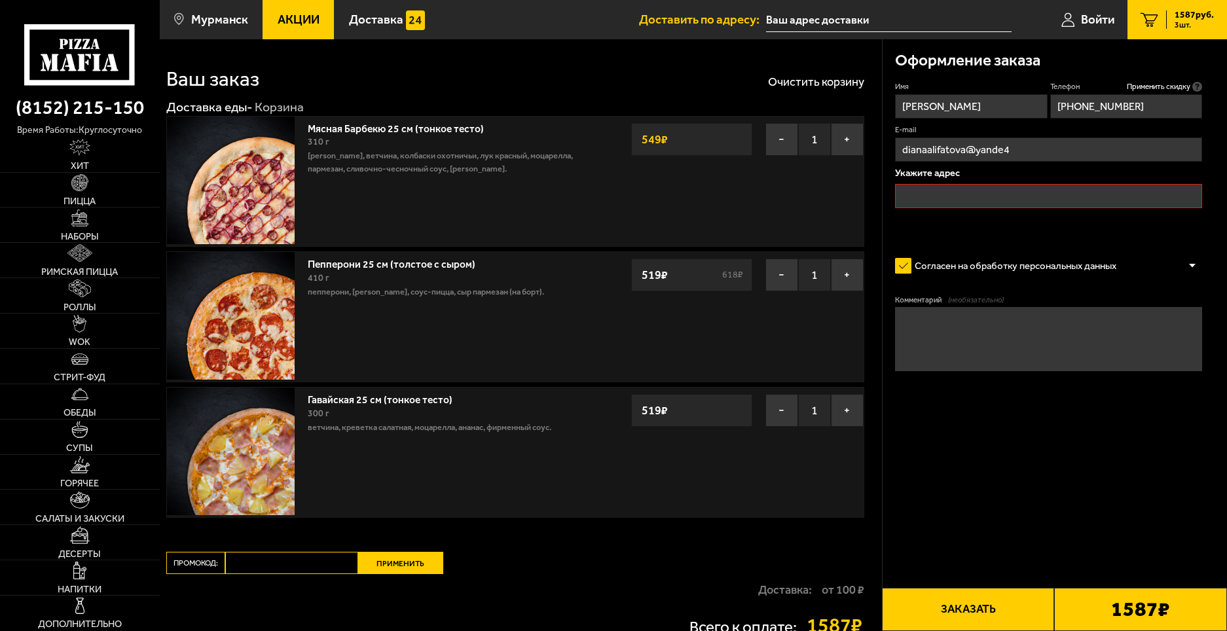
scroll to position [0, 0]
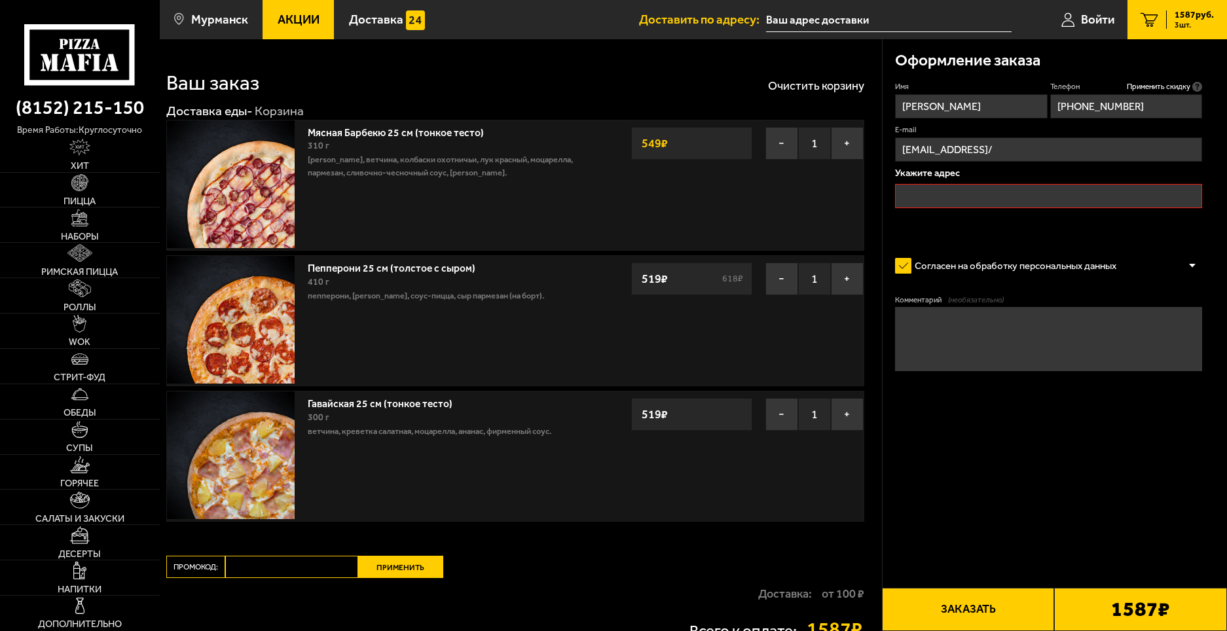
drag, startPoint x: 1060, startPoint y: 121, endPoint x: 1040, endPoint y: 147, distance: 33.1
click at [1040, 147] on input "[EMAIL_ADDRESS]/" at bounding box center [1048, 149] width 307 height 24
type input "[PERSON_NAME][EMAIL_ADDRESS][DOMAIN_NAME]"
click at [948, 193] on input "text" at bounding box center [1048, 196] width 307 height 24
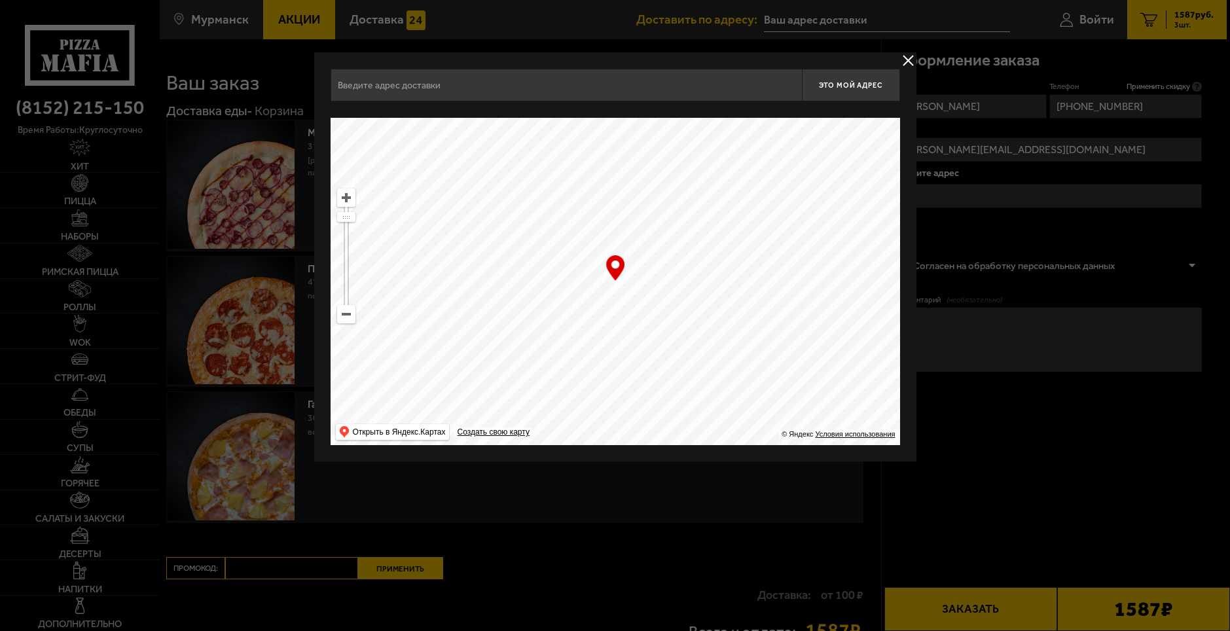
click at [578, 86] on input "text" at bounding box center [566, 85] width 471 height 33
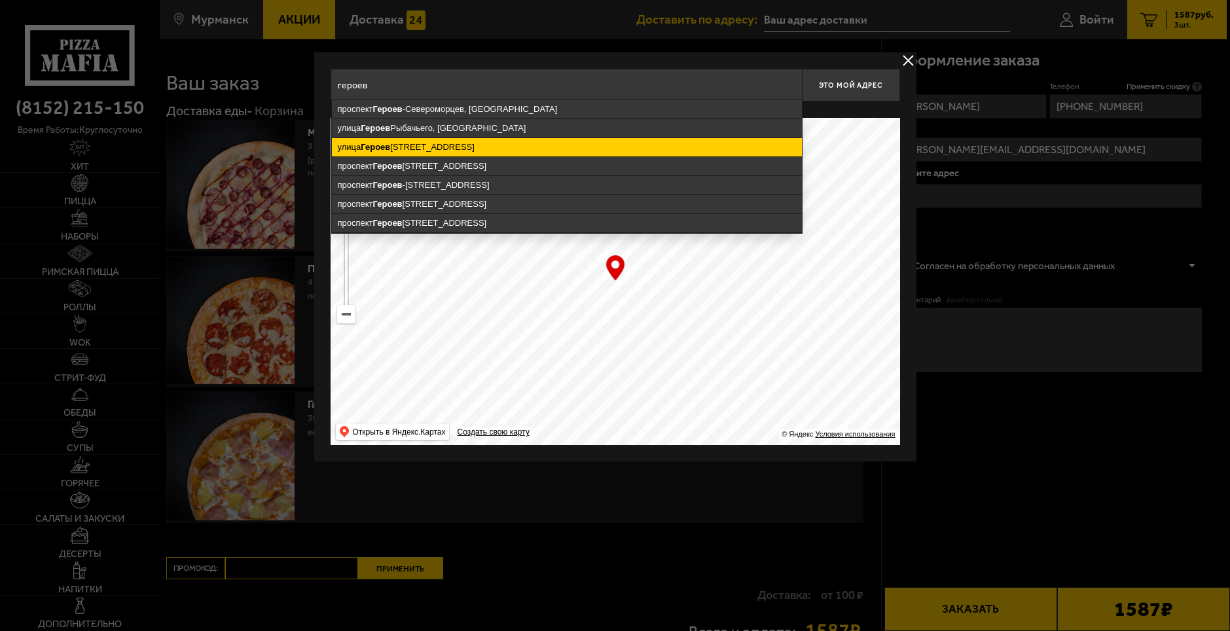
click at [488, 147] on ymaps "[STREET_ADDRESS]" at bounding box center [567, 147] width 470 height 18
type input "[STREET_ADDRESS][PERSON_NAME]"
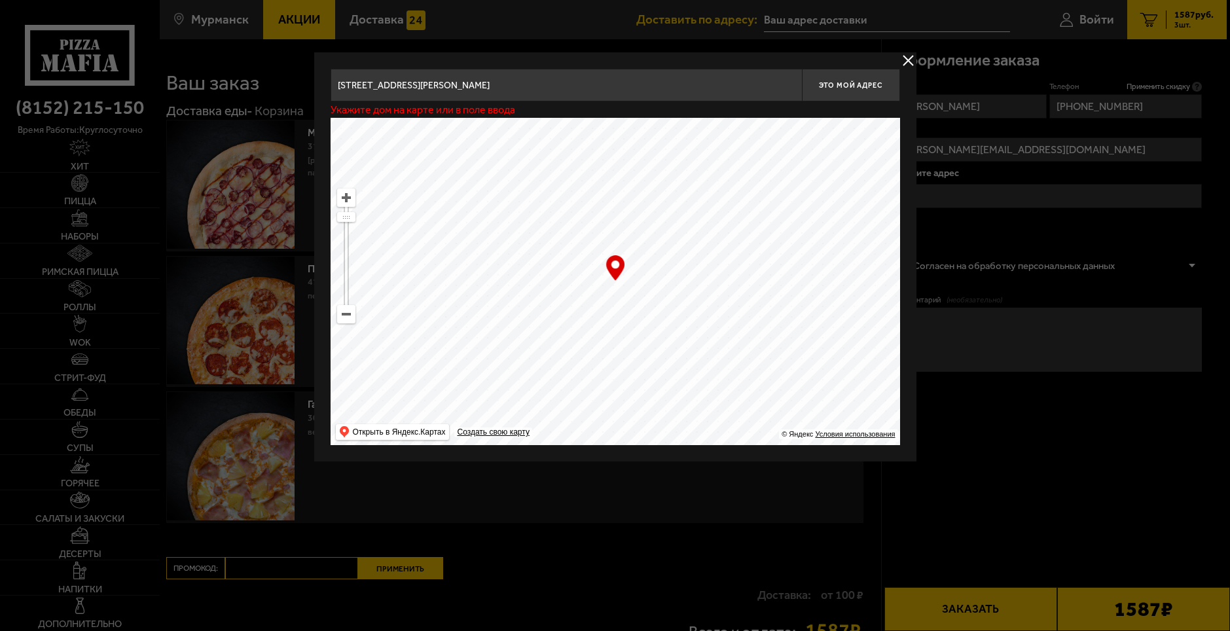
type input "[STREET_ADDRESS][PERSON_NAME]"
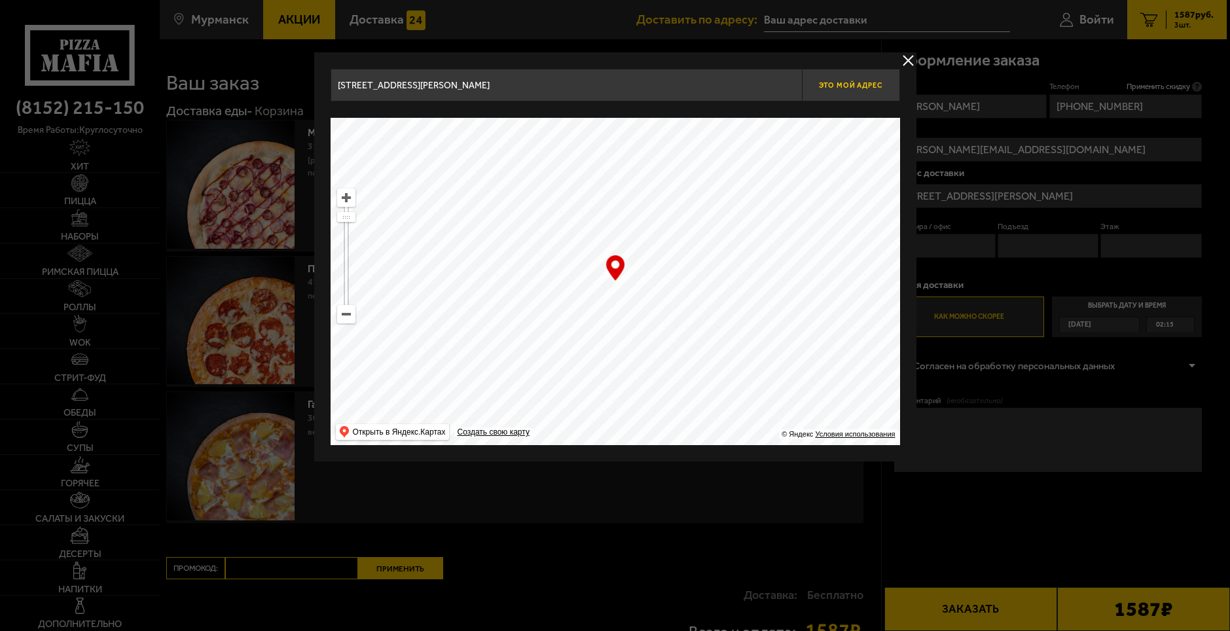
click at [854, 79] on button "Это мой адрес" at bounding box center [851, 85] width 98 height 33
type input "[STREET_ADDRESS][PERSON_NAME]"
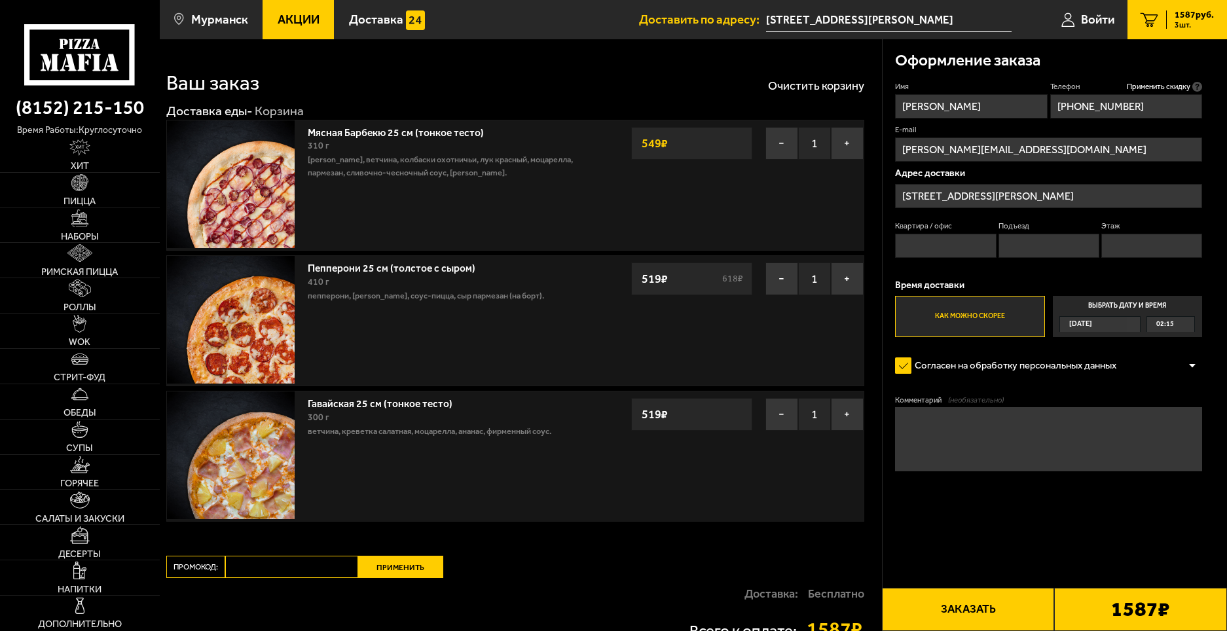
click at [964, 244] on input "Квартира / офис" at bounding box center [945, 246] width 101 height 24
type input "1"
click at [1011, 233] on fieldset "Подъезд" at bounding box center [1048, 239] width 101 height 37
click at [1011, 241] on input "Подъезд" at bounding box center [1048, 246] width 101 height 24
type input "1"
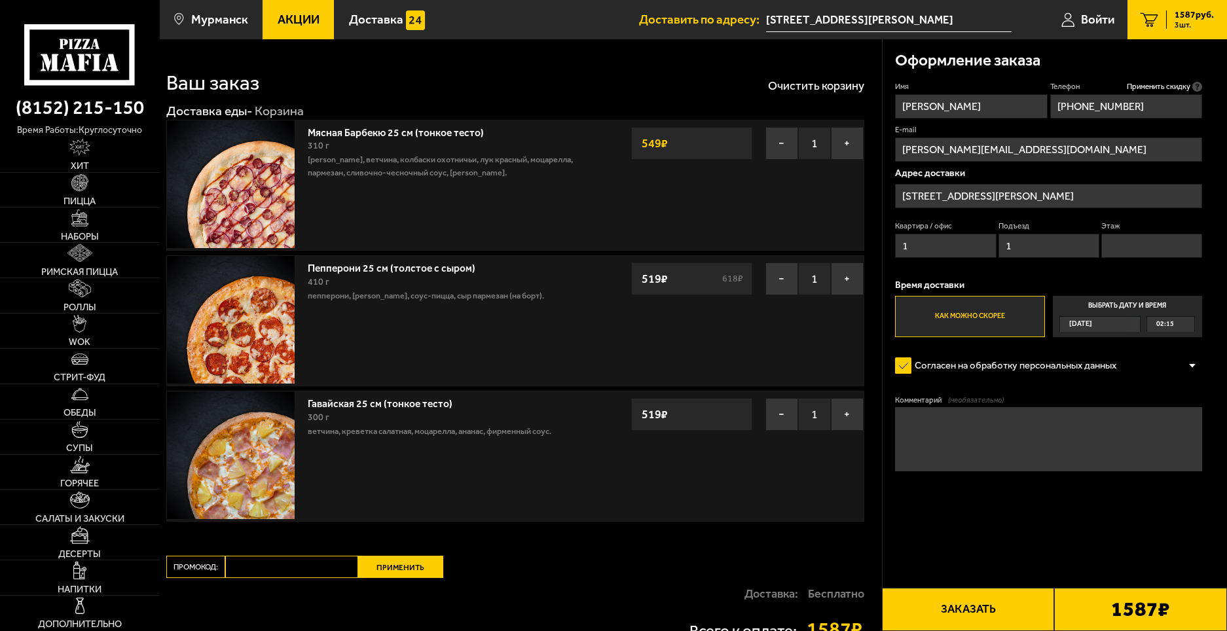
click at [1166, 249] on input "Этаж" at bounding box center [1151, 246] width 101 height 24
type input "1"
click at [1082, 323] on span "[DATE]" at bounding box center [1080, 324] width 23 height 14
click at [0, 0] on input "Выбрать дату и время [DATE] 02:15" at bounding box center [0, 0] width 0 height 0
click at [960, 302] on label "Как можно скорее" at bounding box center [969, 316] width 149 height 41
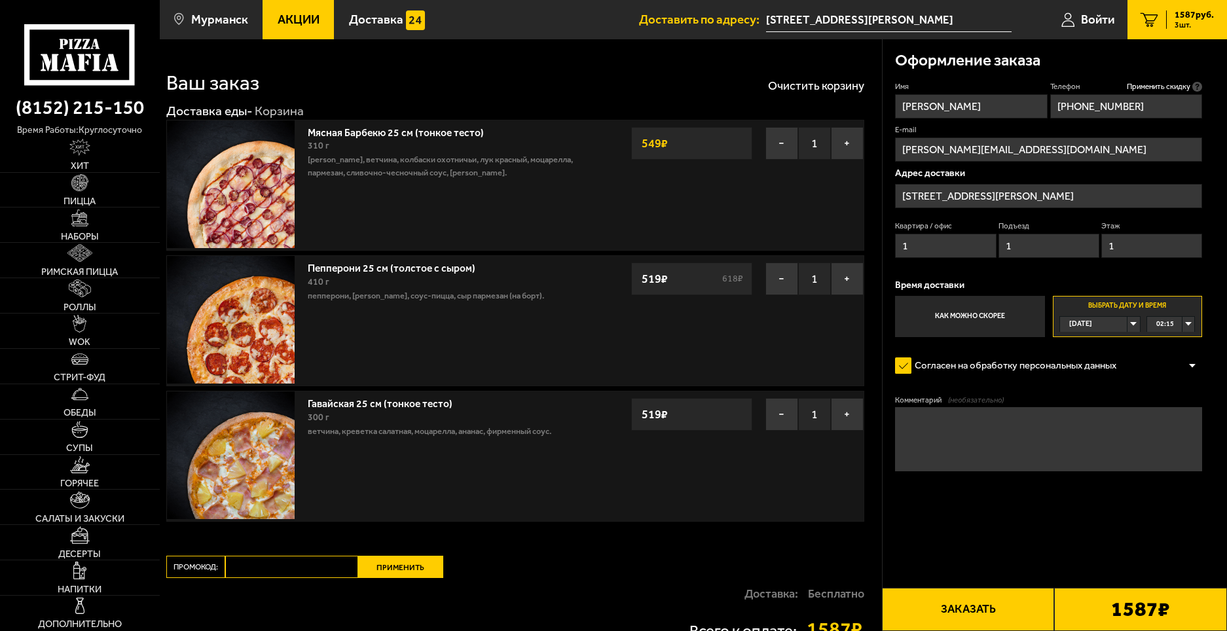
click at [0, 0] on input "Как можно скорее" at bounding box center [0, 0] width 0 height 0
click at [1004, 417] on textarea "Комментарий (необязательно)" at bounding box center [1048, 439] width 307 height 64
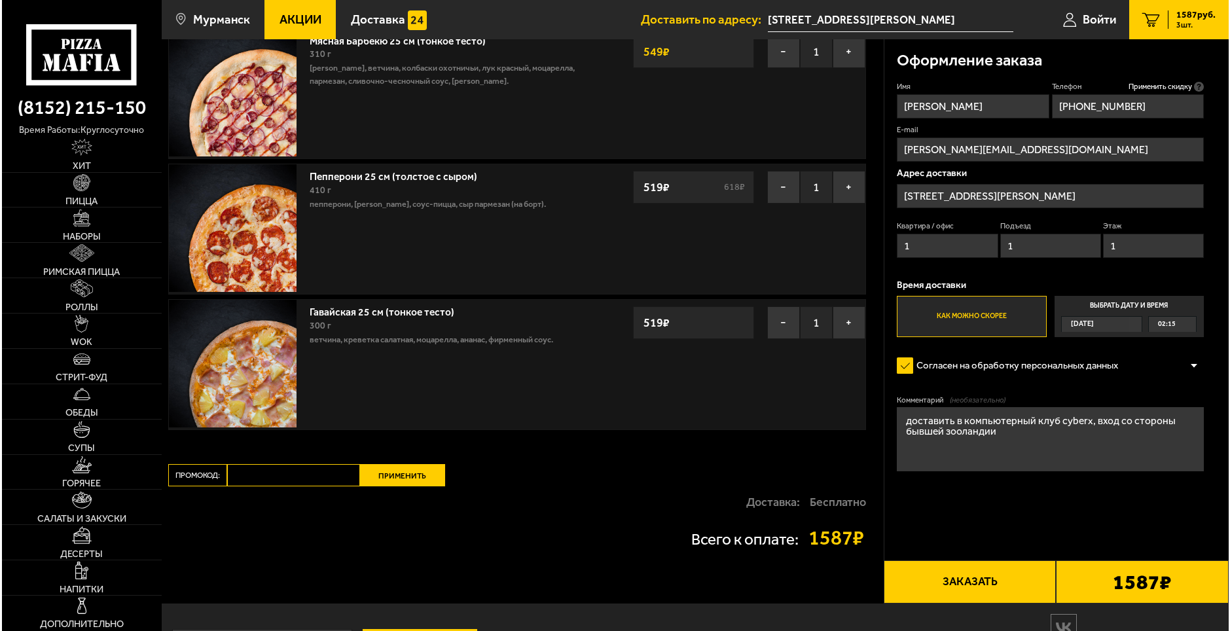
scroll to position [149, 0]
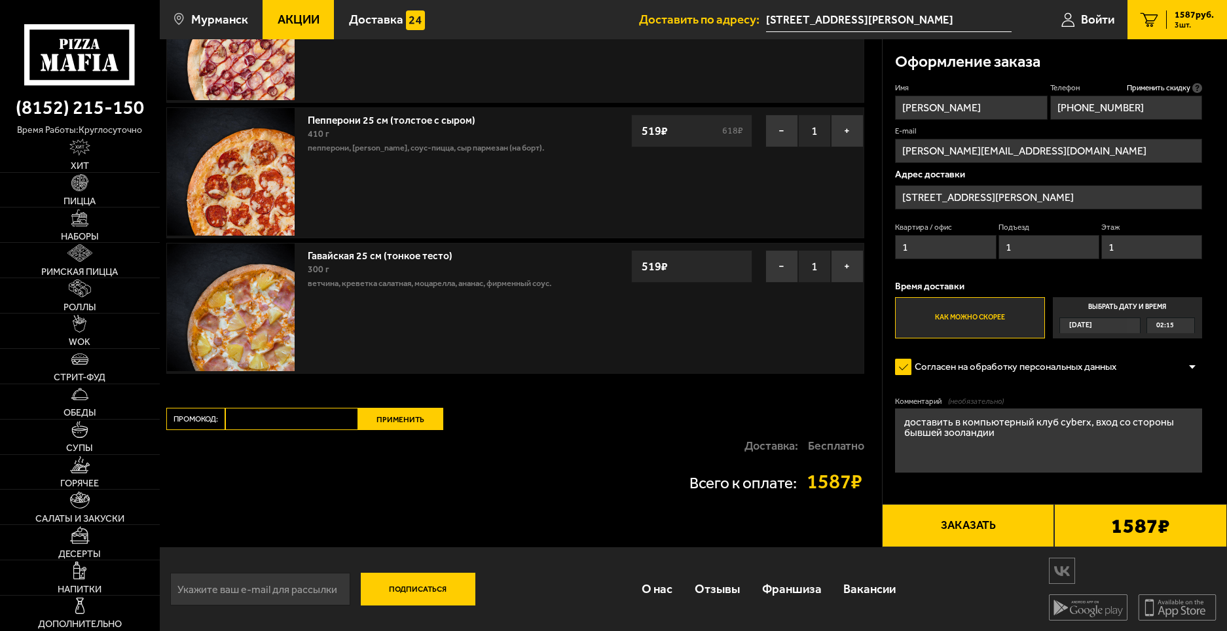
type textarea "доставить в компьютерный клуб cyberx, вход со стороны бывшей зооландии"
click at [1020, 535] on button "Заказать" at bounding box center [968, 525] width 173 height 43
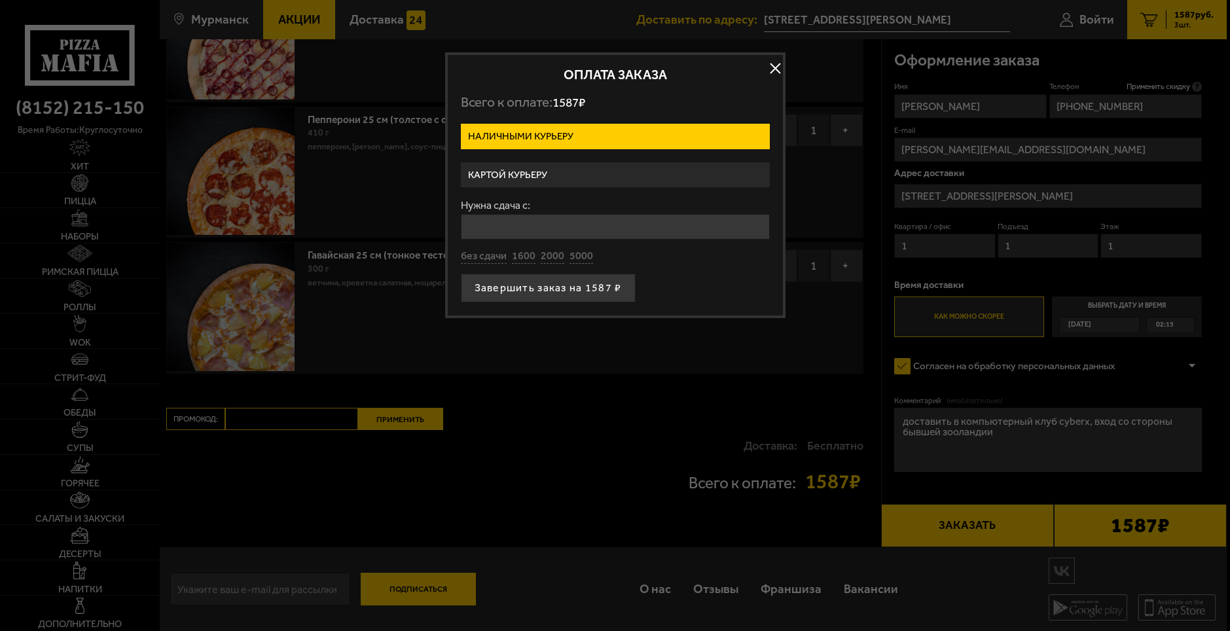
click at [610, 171] on label "Картой курьеру" at bounding box center [615, 175] width 309 height 26
click at [0, 0] on input "Картой курьеру" at bounding box center [0, 0] width 0 height 0
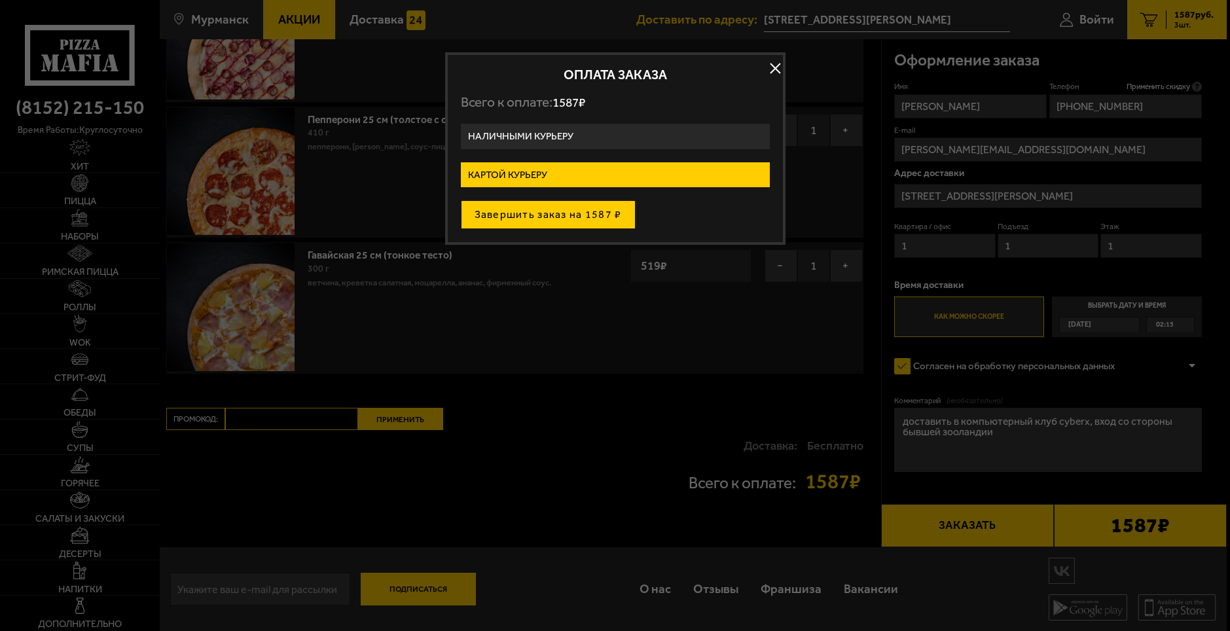
click at [556, 215] on button "Завершить заказ на 1587 ₽" at bounding box center [548, 214] width 175 height 29
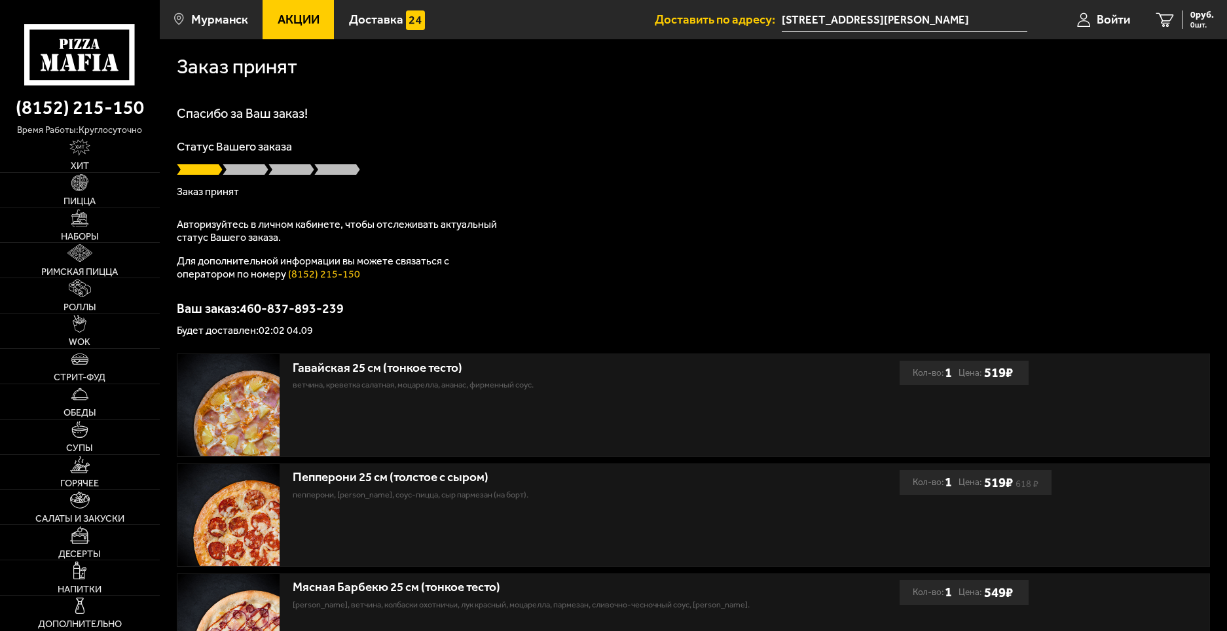
scroll to position [181, 0]
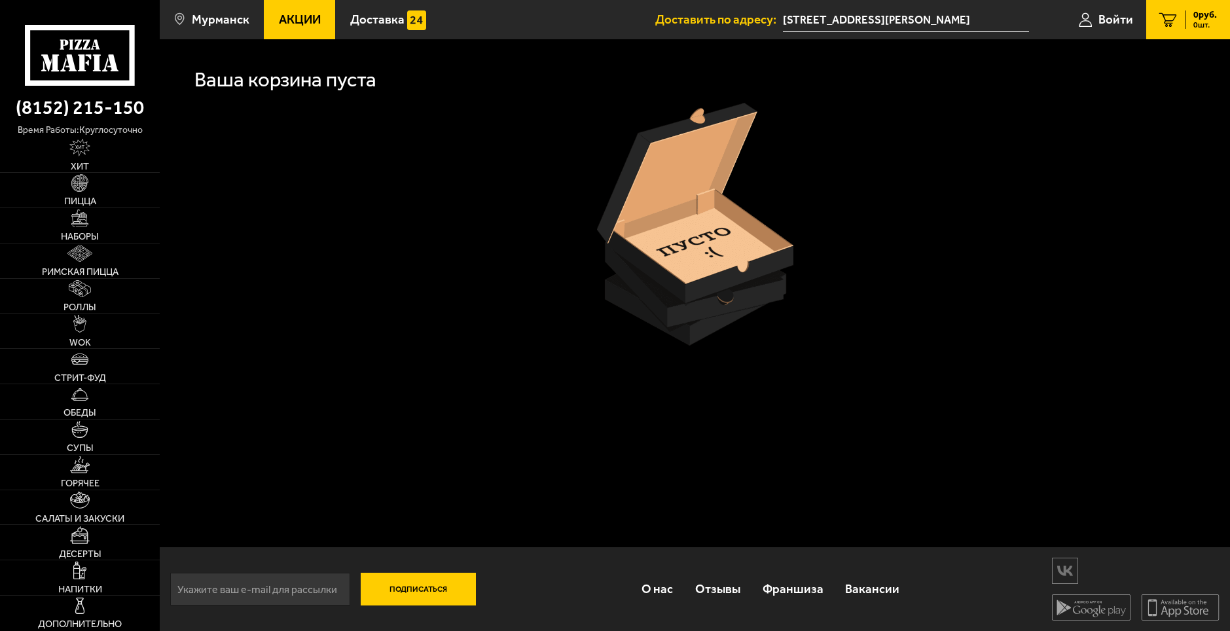
click at [1029, 125] on div at bounding box center [695, 224] width 1036 height 243
click at [62, 48] on use at bounding box center [64, 44] width 9 height 10
